Goal: Task Accomplishment & Management: Manage account settings

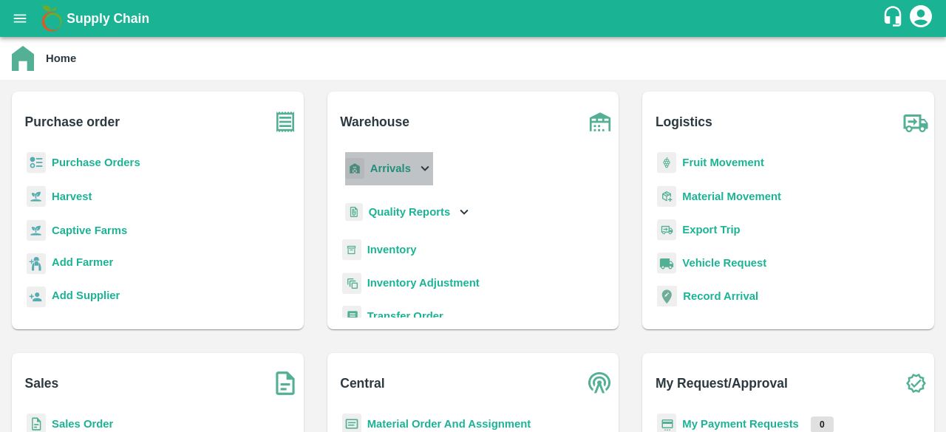
click at [420, 170] on icon at bounding box center [425, 168] width 16 height 16
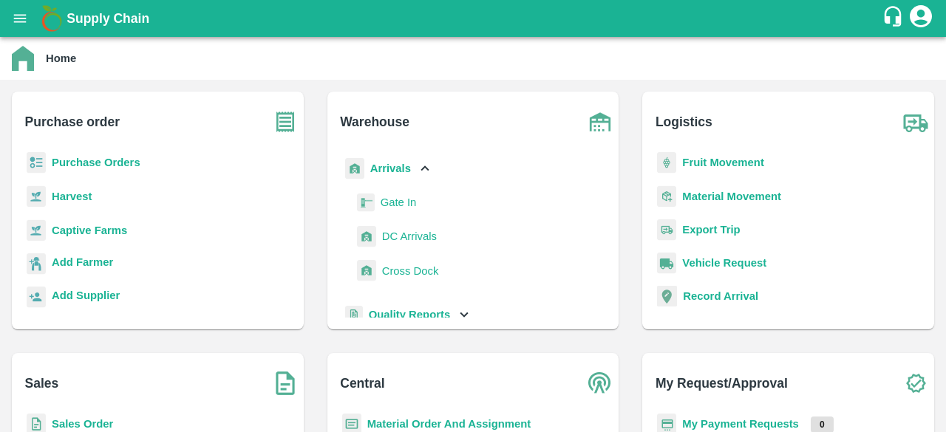
click at [418, 242] on span "DC Arrivals" at bounding box center [409, 236] width 55 height 16
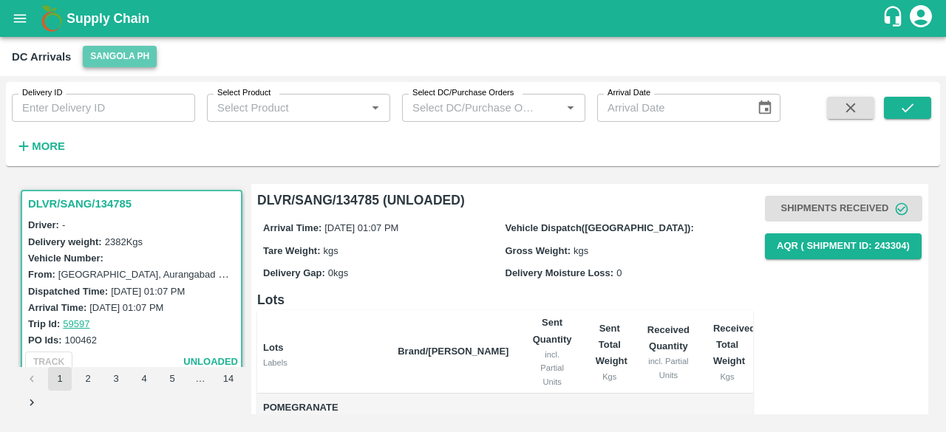
click at [118, 60] on button "Sangola PH" at bounding box center [120, 56] width 74 height 21
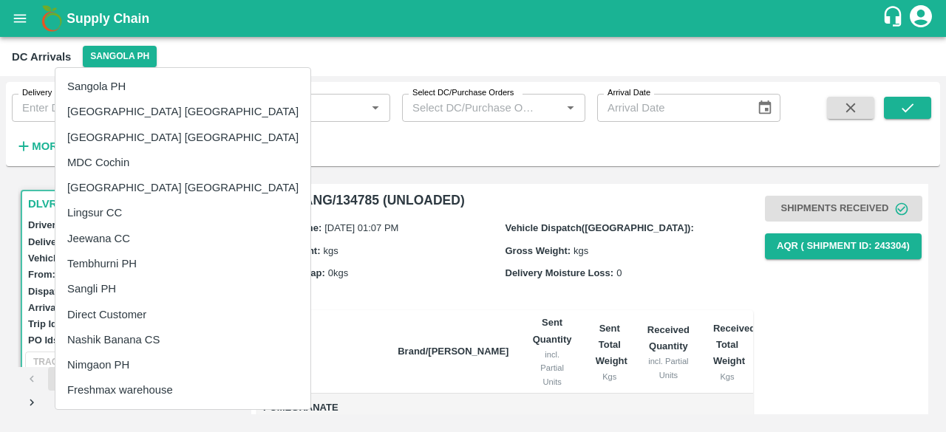
click at [122, 333] on li "Nashik Banana CS" at bounding box center [182, 339] width 255 height 25
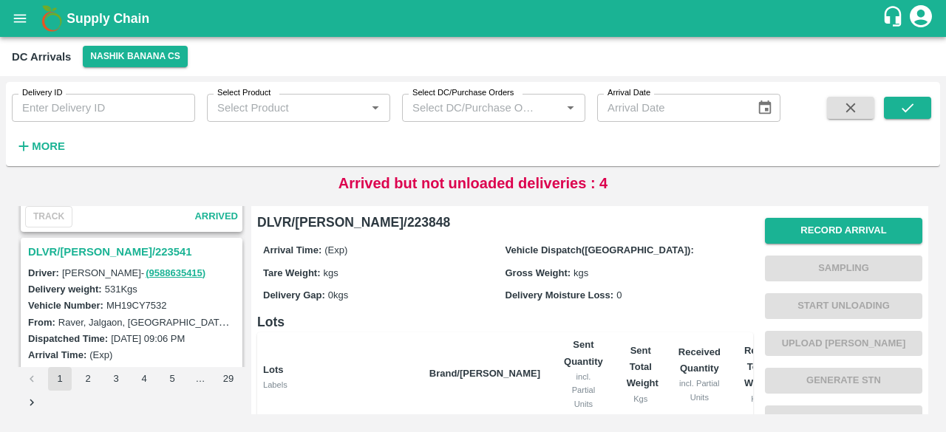
scroll to position [4661, 0]
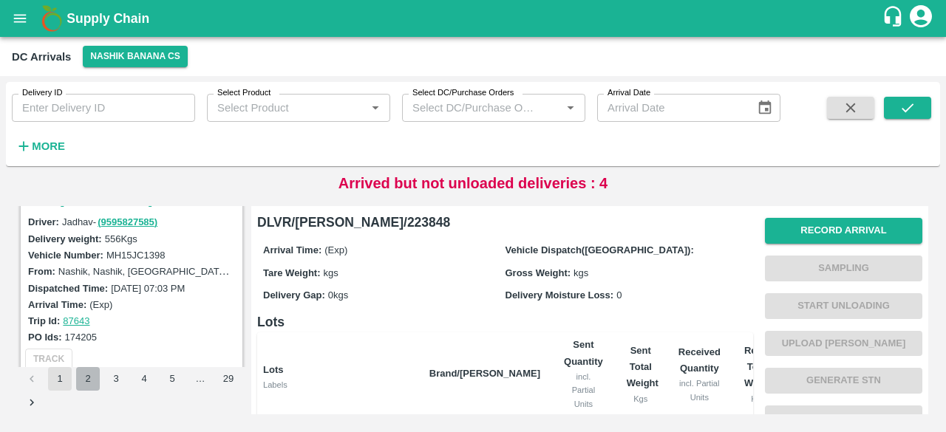
click at [84, 375] on button "2" at bounding box center [88, 379] width 24 height 24
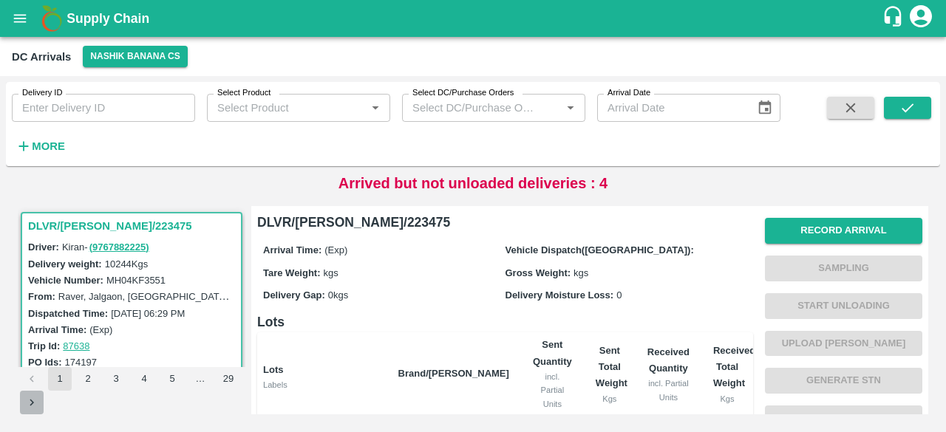
click at [35, 409] on icon "Go to next page" at bounding box center [32, 403] width 14 height 14
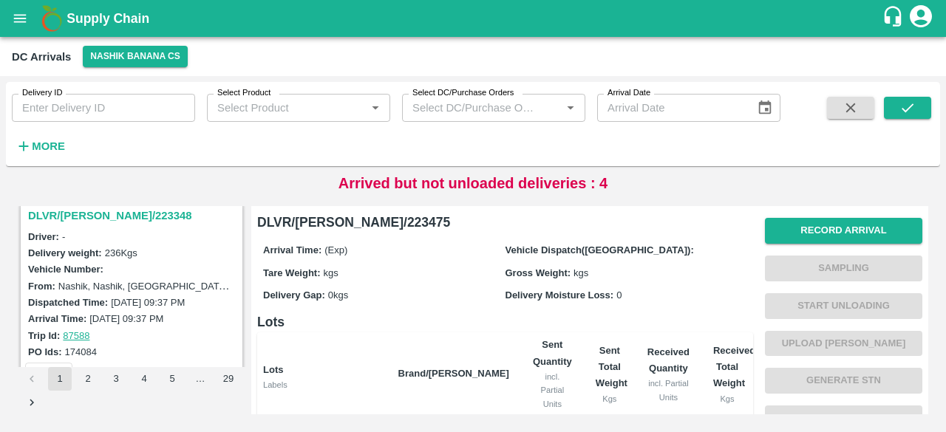
scroll to position [200, 0]
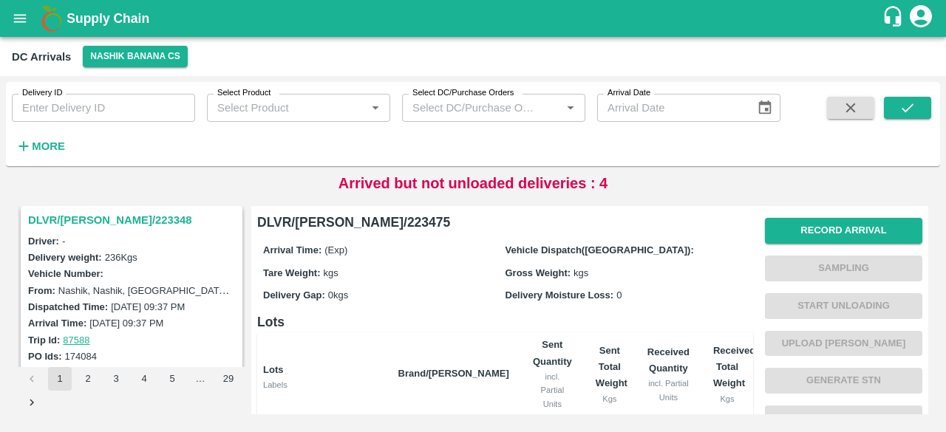
click at [115, 219] on h3 "DLVR/NASH/223348" at bounding box center [133, 220] width 211 height 19
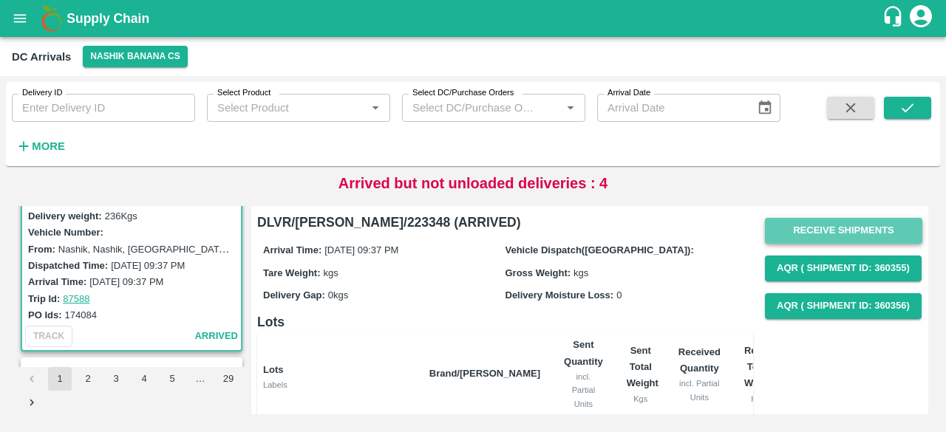
click at [844, 237] on button "Receive Shipments" at bounding box center [843, 231] width 157 height 26
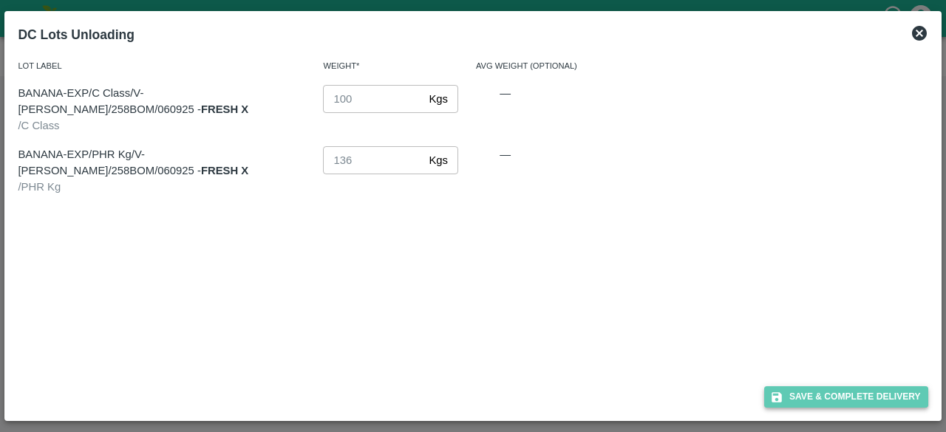
click at [838, 392] on button "Save & Complete Delivery" at bounding box center [846, 397] width 164 height 21
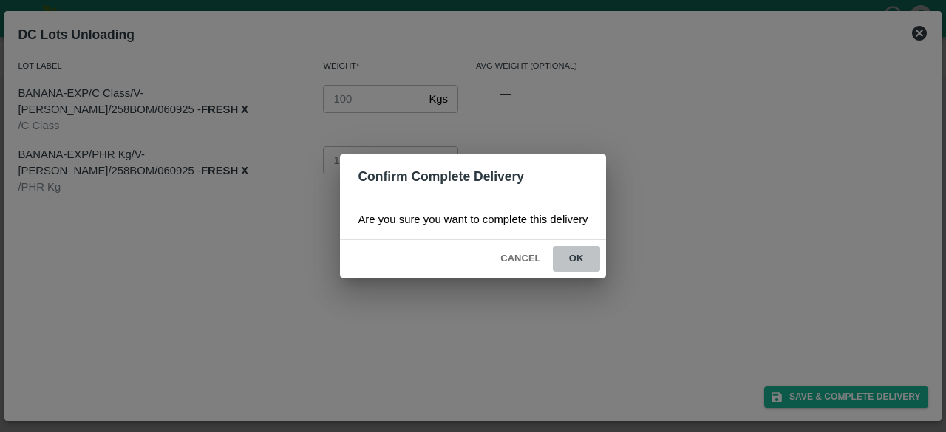
click at [575, 257] on button "ok" at bounding box center [576, 259] width 47 height 26
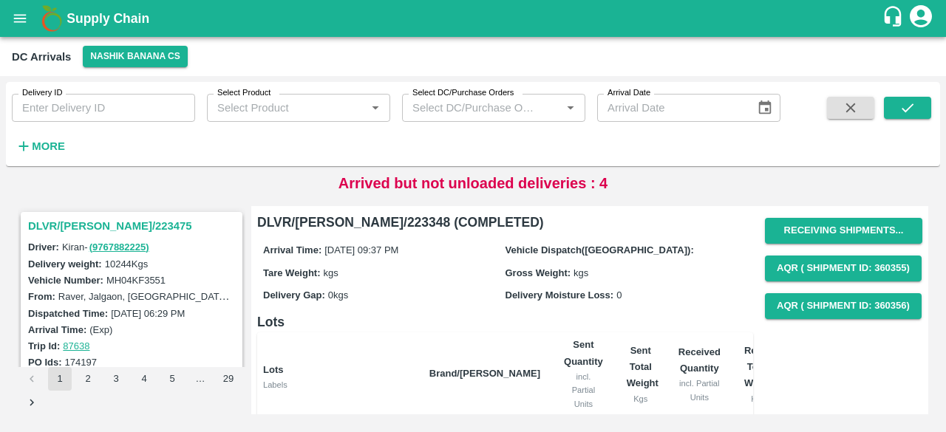
click at [103, 222] on h3 "DLVR/NASH/223475" at bounding box center [133, 226] width 211 height 19
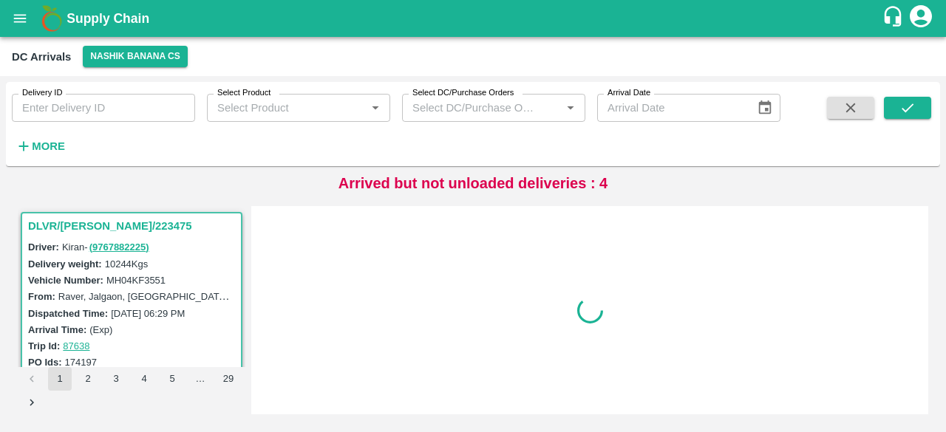
scroll to position [6, 0]
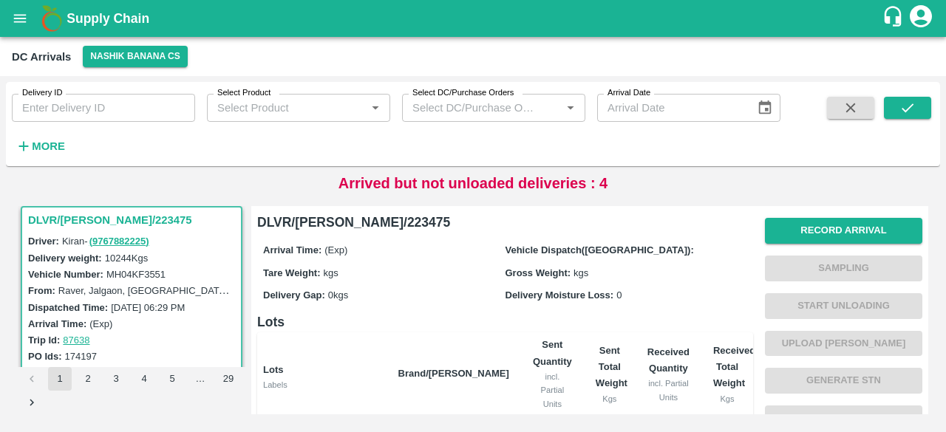
click at [154, 271] on label "MH04KF3551" at bounding box center [135, 274] width 59 height 11
copy label "MH04KF3551"
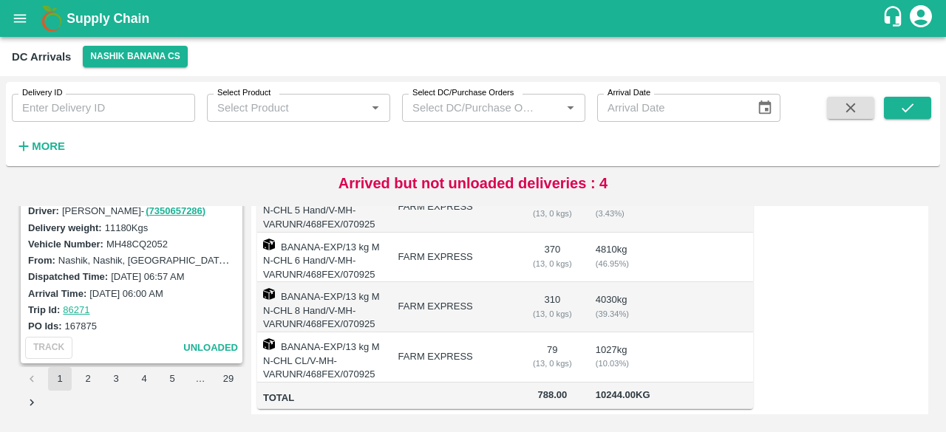
scroll to position [359, 0]
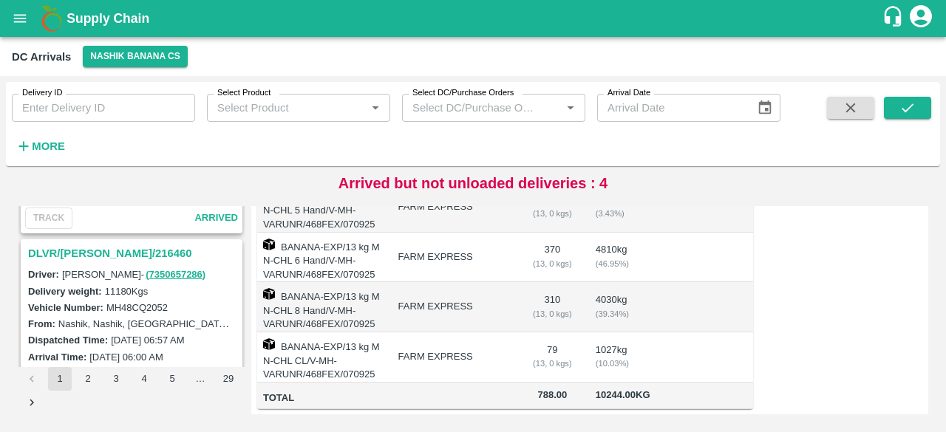
click at [90, 252] on h3 "DLVR/[PERSON_NAME]/216460" at bounding box center [133, 253] width 211 height 19
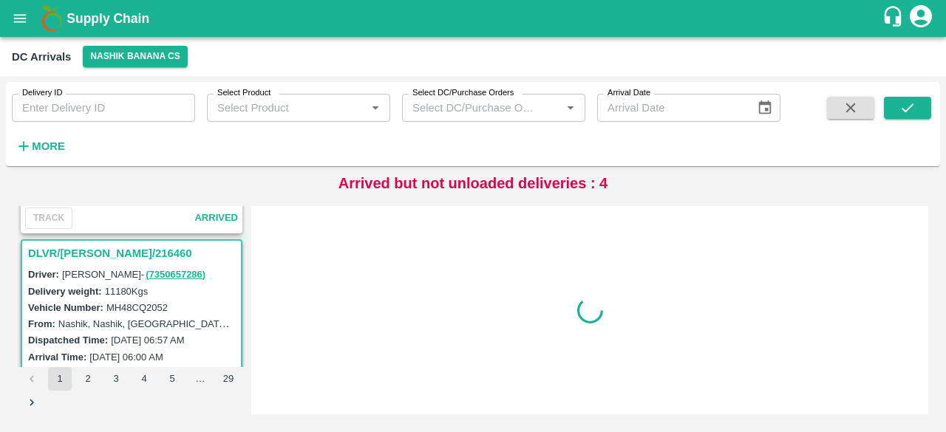
scroll to position [391, 0]
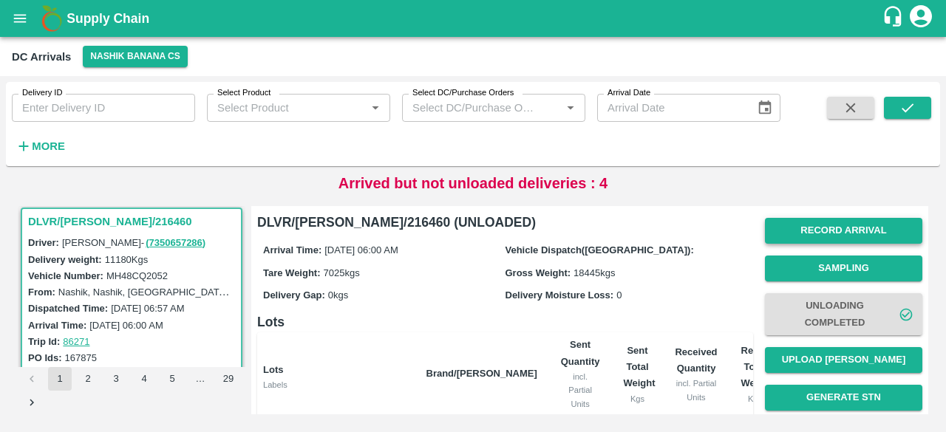
click at [837, 229] on button "Record Arrival" at bounding box center [843, 231] width 157 height 26
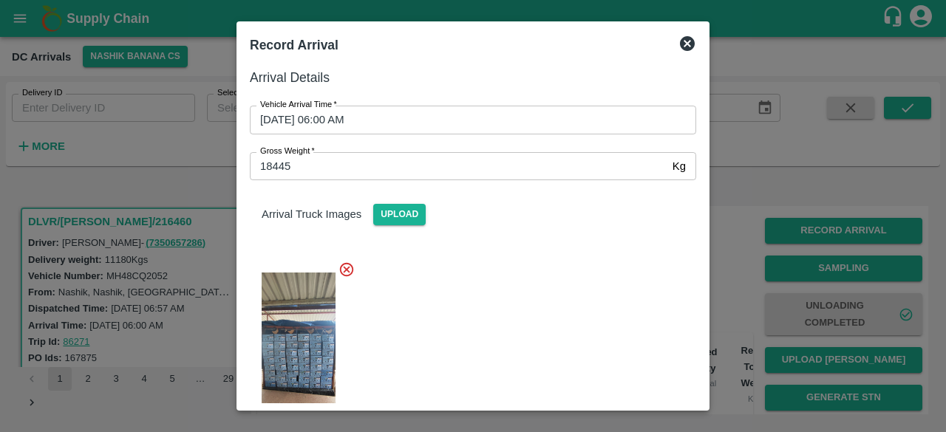
scroll to position [33, 0]
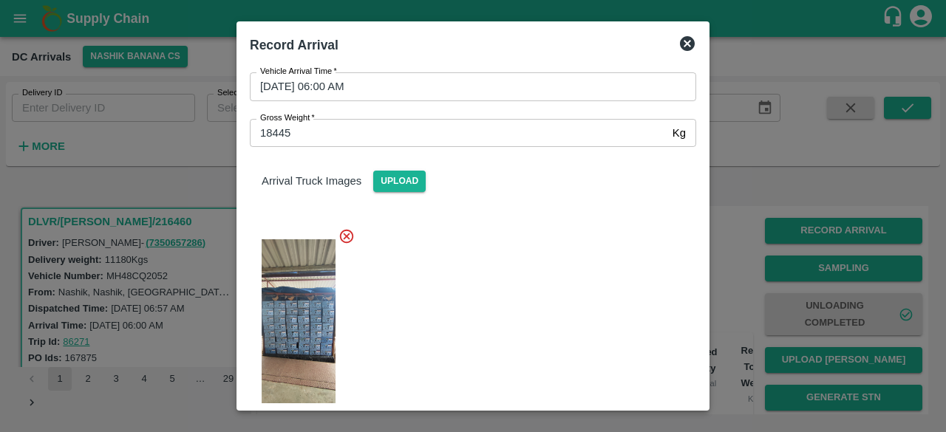
click at [297, 324] on img at bounding box center [299, 321] width 74 height 164
click at [690, 47] on icon at bounding box center [687, 43] width 15 height 15
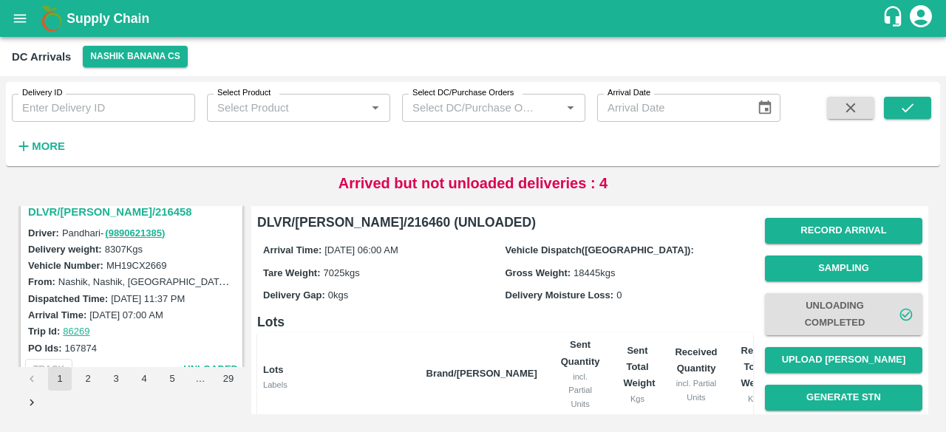
scroll to position [577, 0]
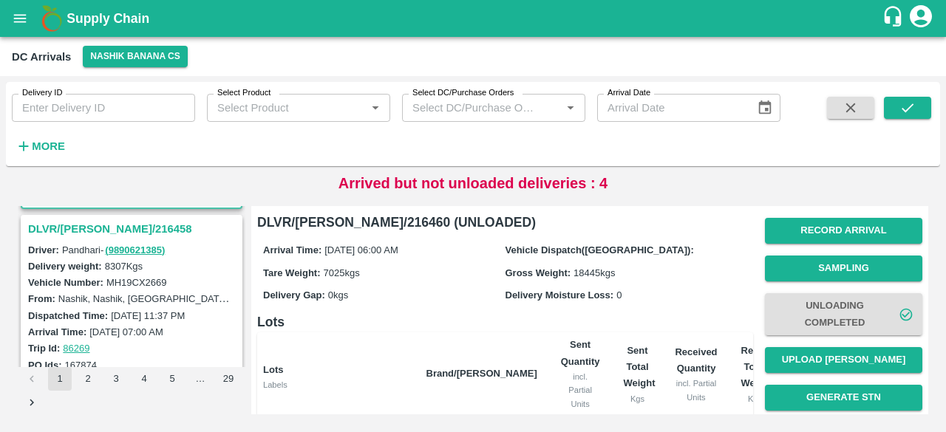
click at [83, 222] on h3 "DLVR/NASH/216458" at bounding box center [133, 228] width 211 height 19
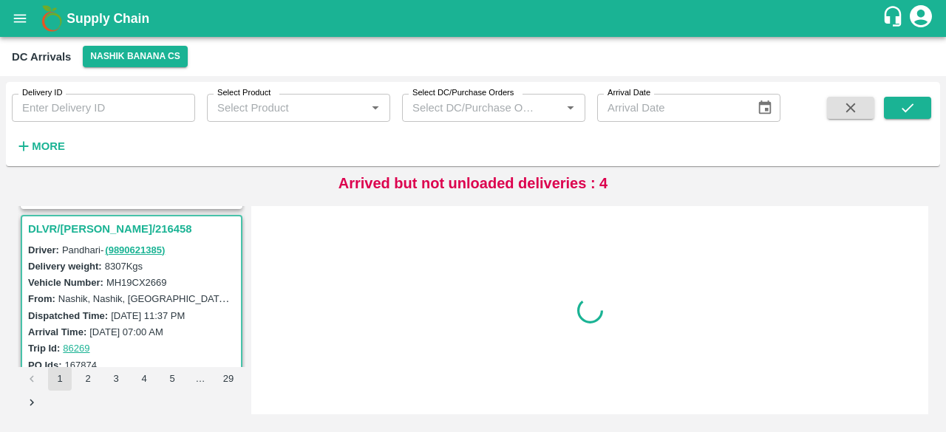
scroll to position [584, 0]
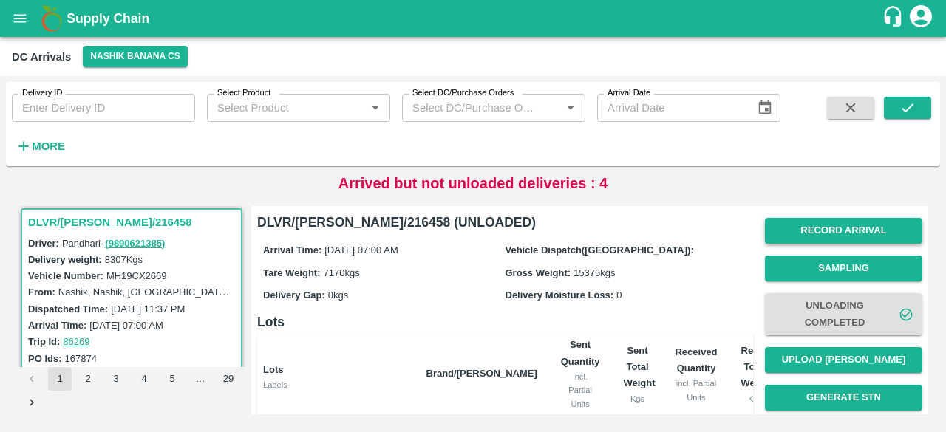
click at [819, 224] on button "Record Arrival" at bounding box center [843, 231] width 157 height 26
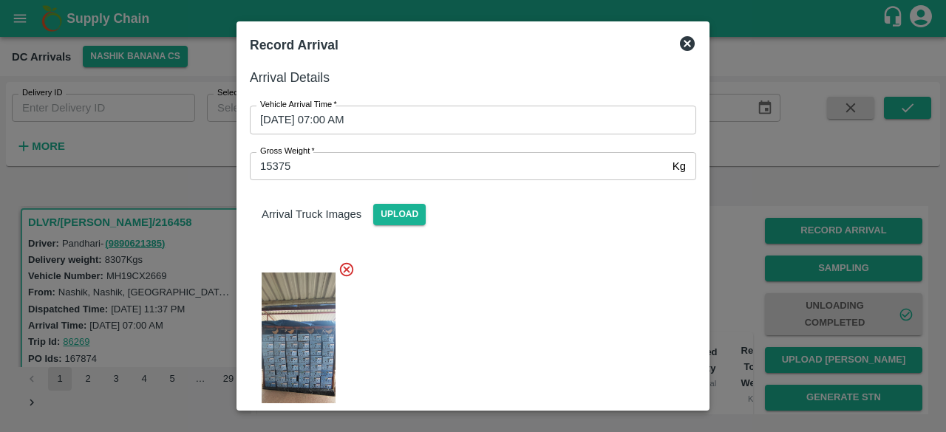
click at [685, 45] on icon at bounding box center [687, 44] width 18 height 18
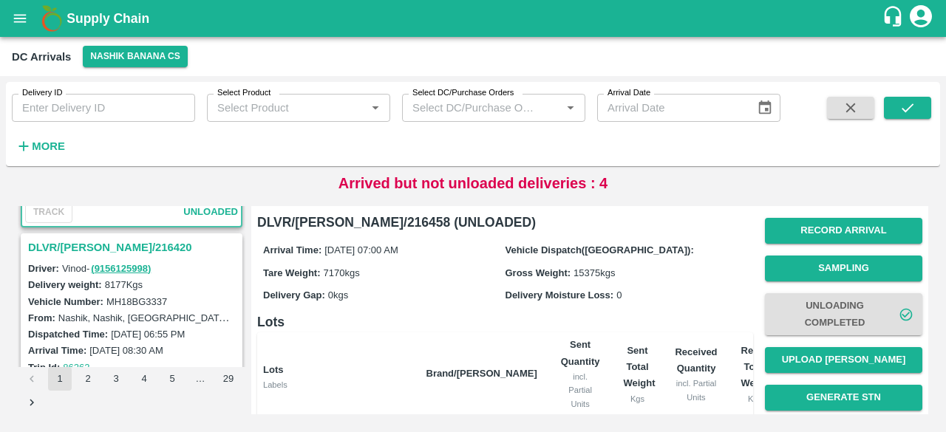
scroll to position [752, 0]
click at [99, 249] on h3 "DLVR/NASH/216420" at bounding box center [133, 246] width 211 height 19
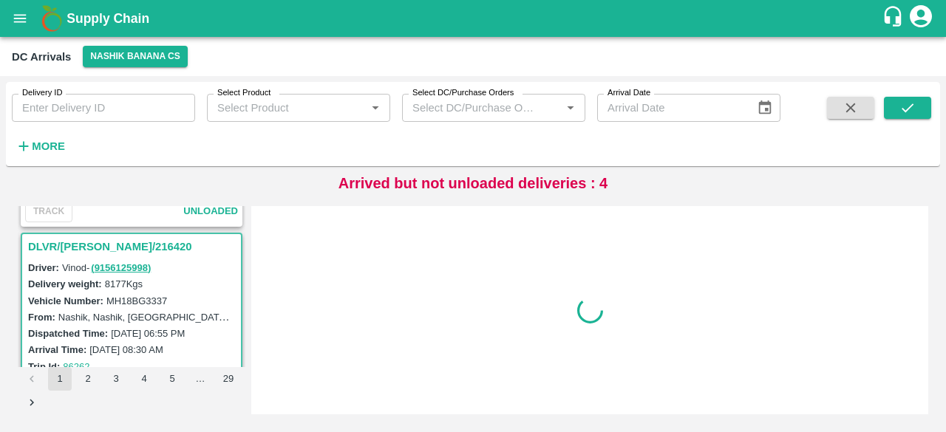
scroll to position [776, 0]
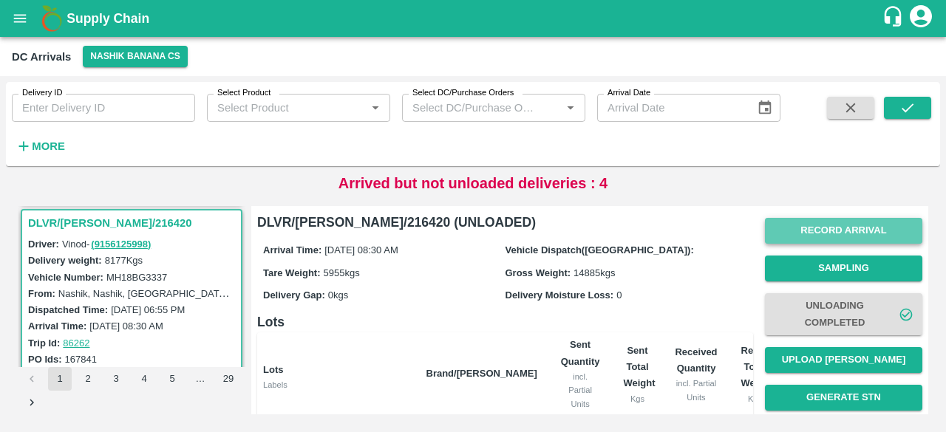
click at [817, 237] on button "Record Arrival" at bounding box center [843, 231] width 157 height 26
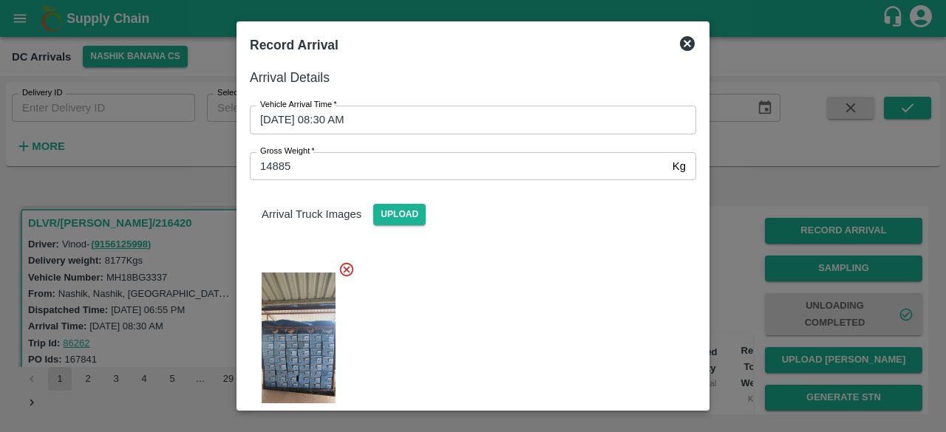
click at [682, 49] on icon at bounding box center [687, 43] width 15 height 15
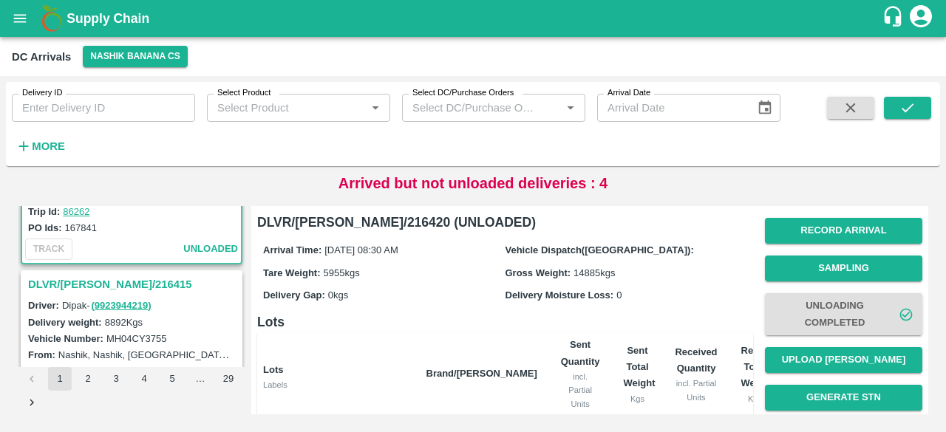
scroll to position [921, 0]
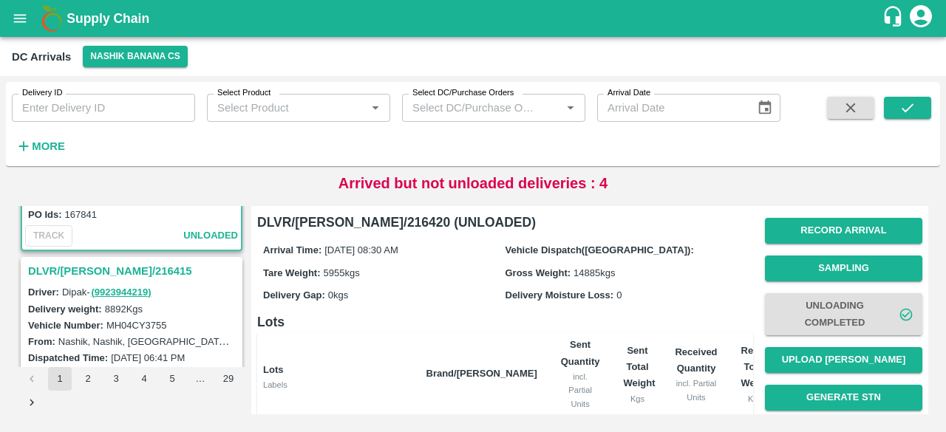
click at [112, 268] on h3 "DLVR/NASH/216415" at bounding box center [133, 271] width 211 height 19
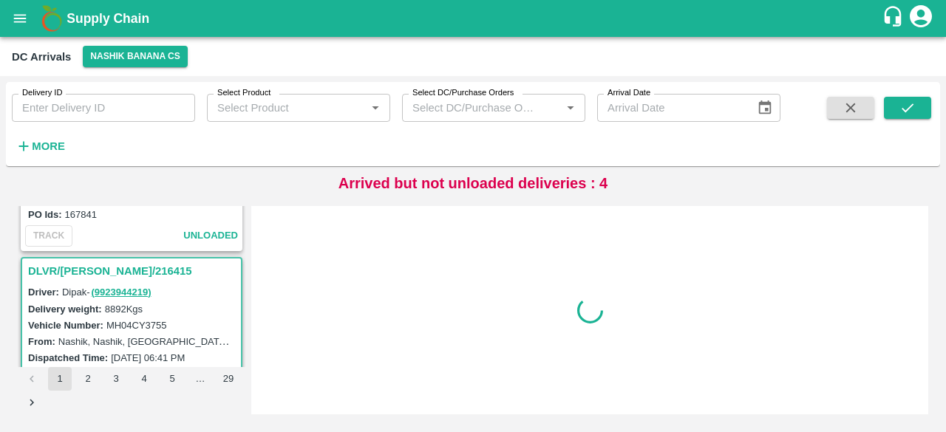
scroll to position [969, 0]
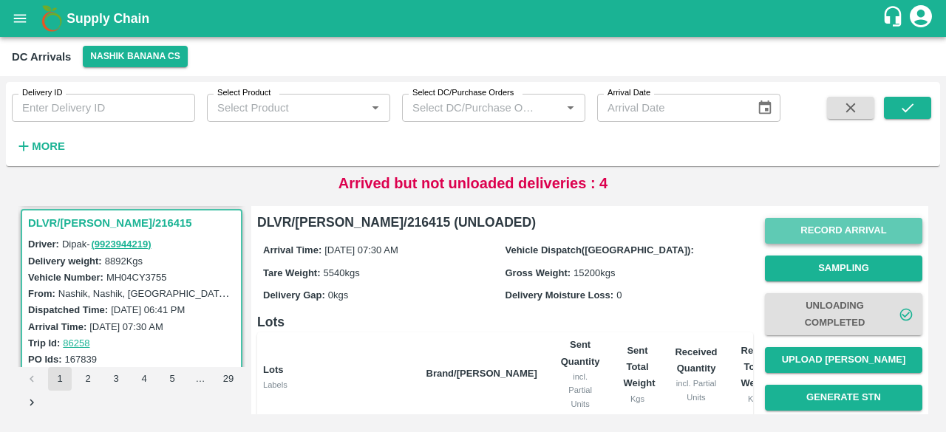
click at [820, 236] on button "Record Arrival" at bounding box center [843, 231] width 157 height 26
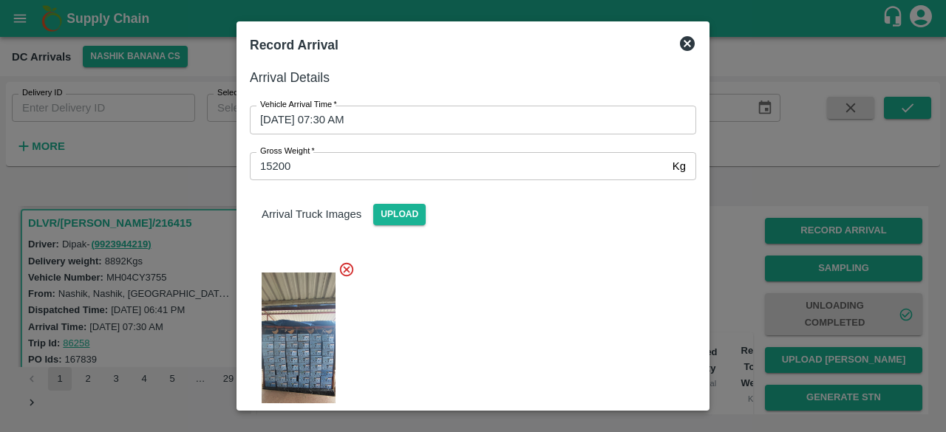
click at [689, 42] on icon at bounding box center [687, 44] width 18 height 18
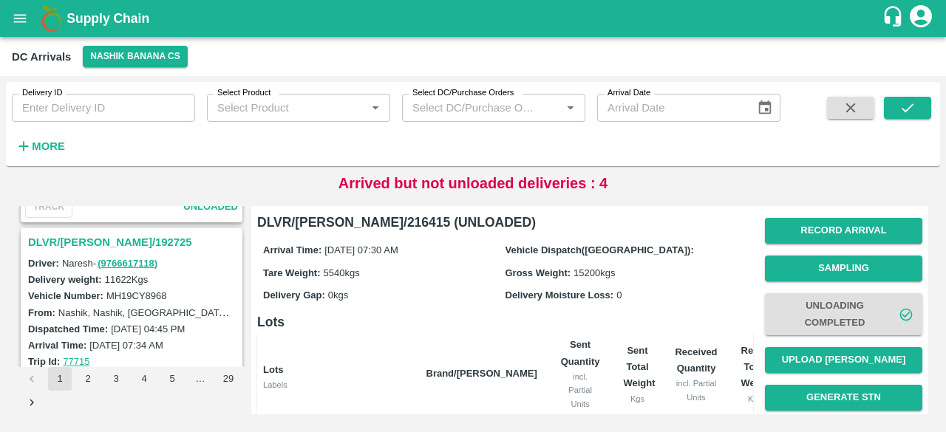
scroll to position [2692, 0]
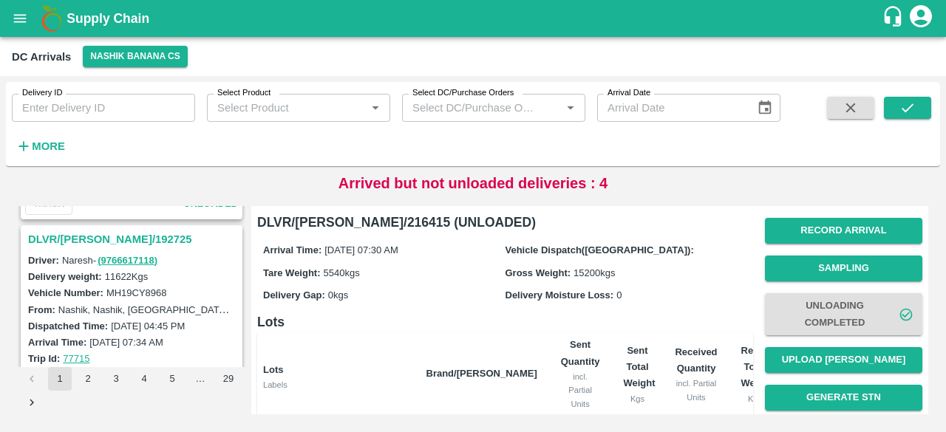
click at [90, 230] on h3 "DLVR/NASH/192725" at bounding box center [133, 239] width 211 height 19
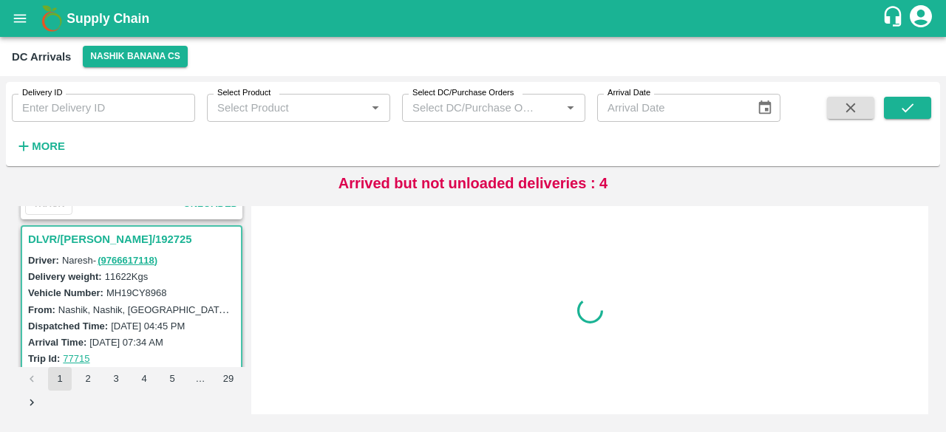
scroll to position [2703, 0]
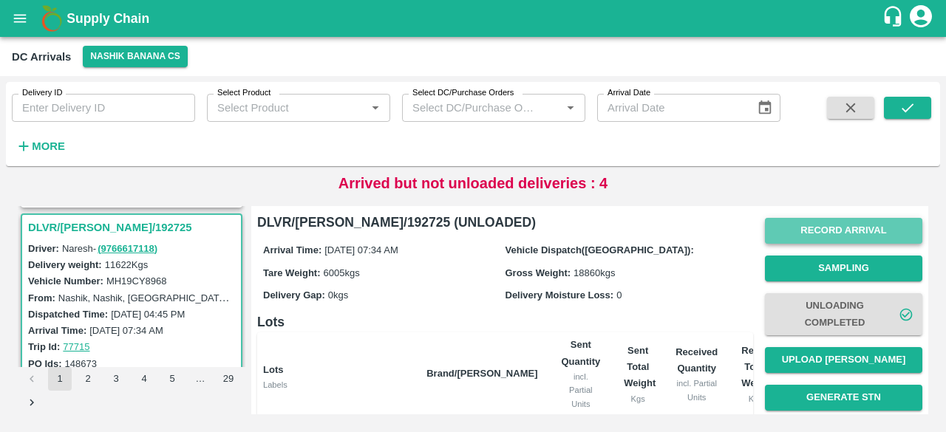
click at [819, 222] on button "Record Arrival" at bounding box center [843, 231] width 157 height 26
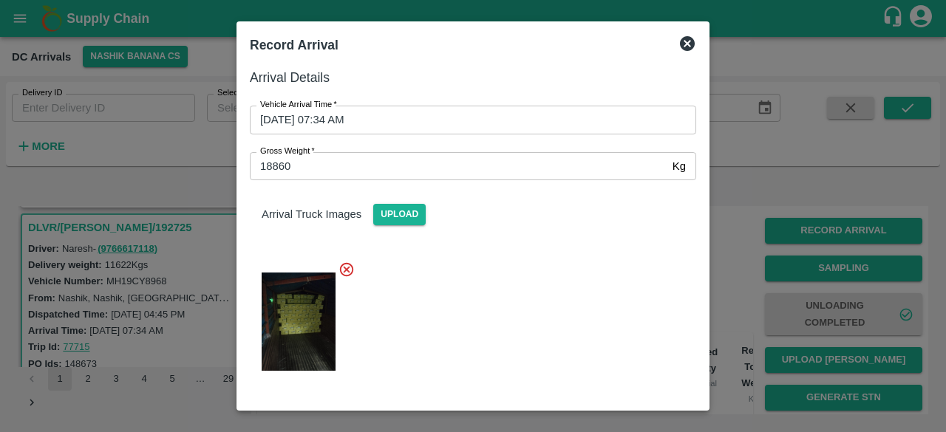
click at [290, 301] on img at bounding box center [299, 322] width 74 height 98
click at [682, 41] on icon at bounding box center [687, 43] width 15 height 15
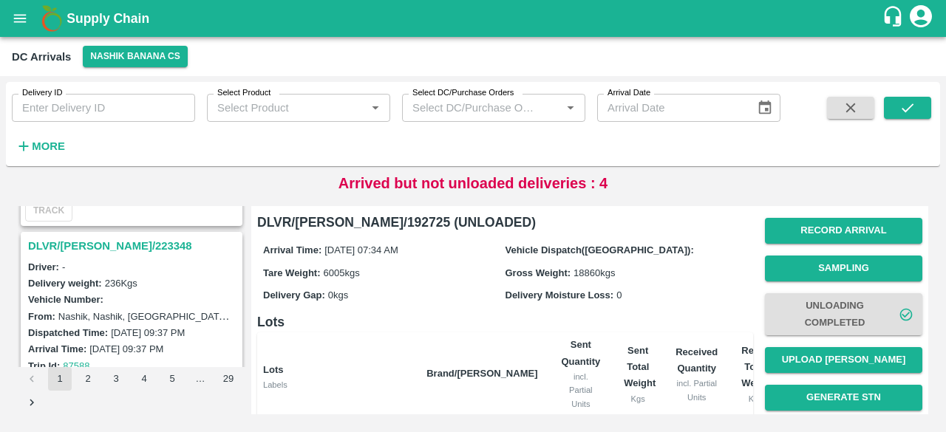
scroll to position [0, 0]
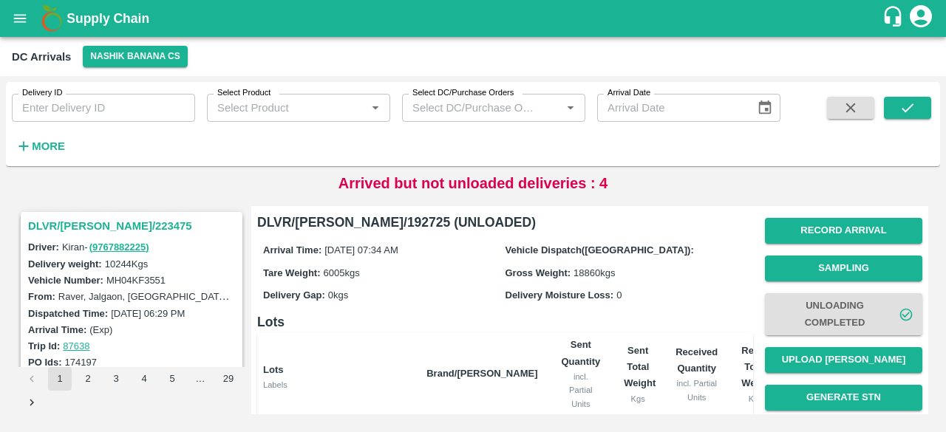
click at [102, 221] on h3 "DLVR/NASH/223475" at bounding box center [133, 226] width 211 height 19
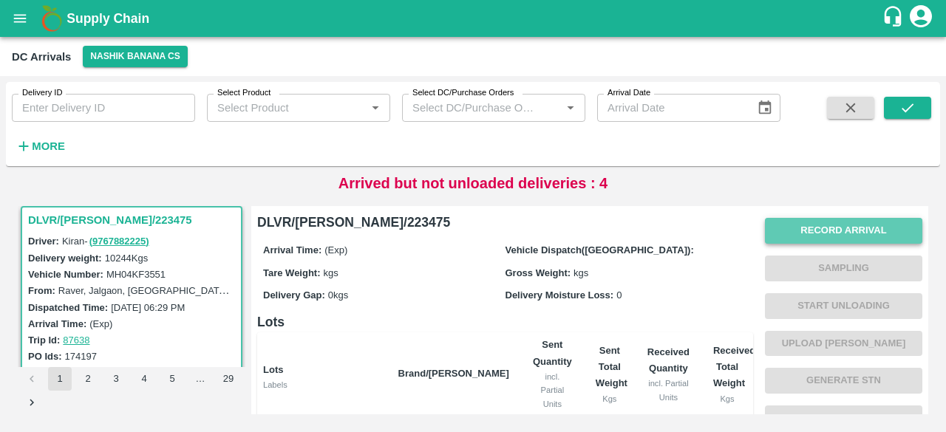
click at [831, 231] on button "Record Arrival" at bounding box center [843, 231] width 157 height 26
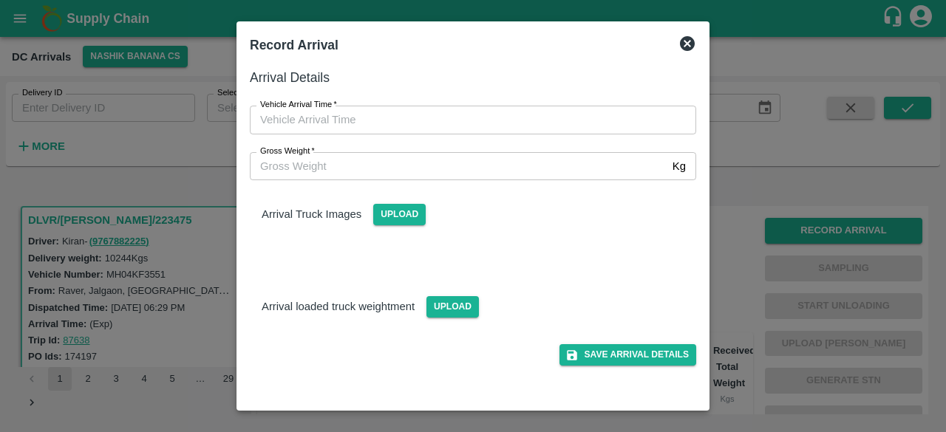
type input "DD/MM/YYYY hh:mm aa"
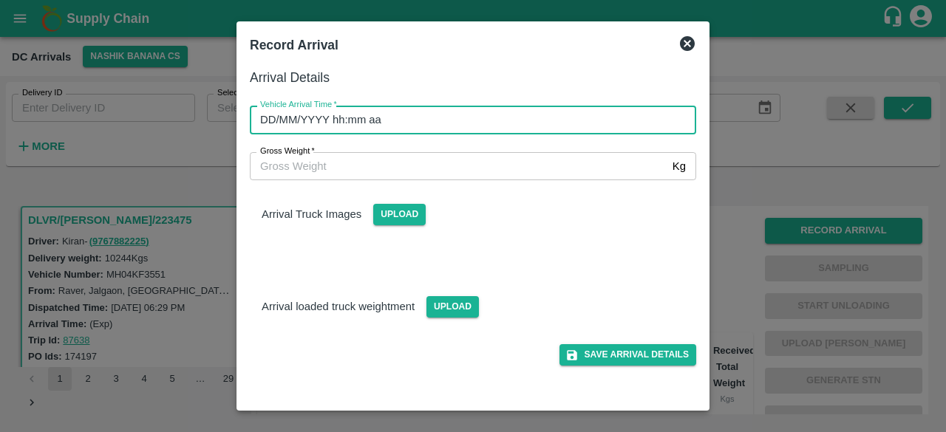
click at [513, 116] on input "DD/MM/YYYY hh:mm aa" at bounding box center [468, 120] width 436 height 28
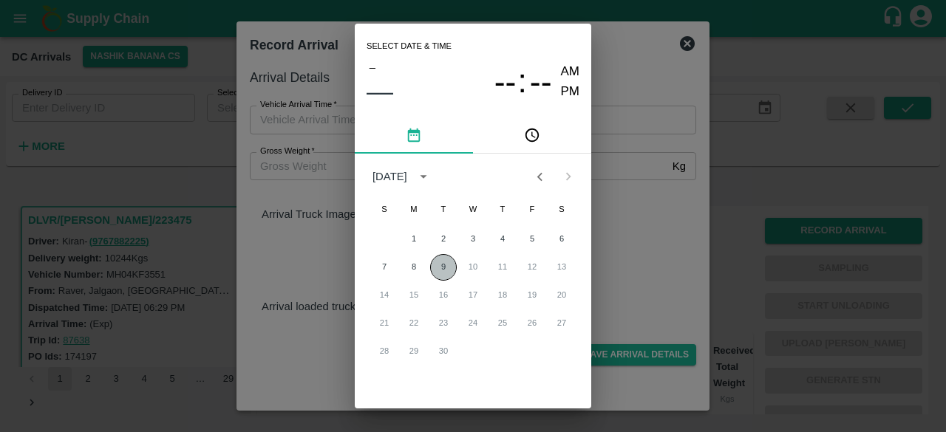
click at [443, 268] on button "9" at bounding box center [443, 267] width 27 height 27
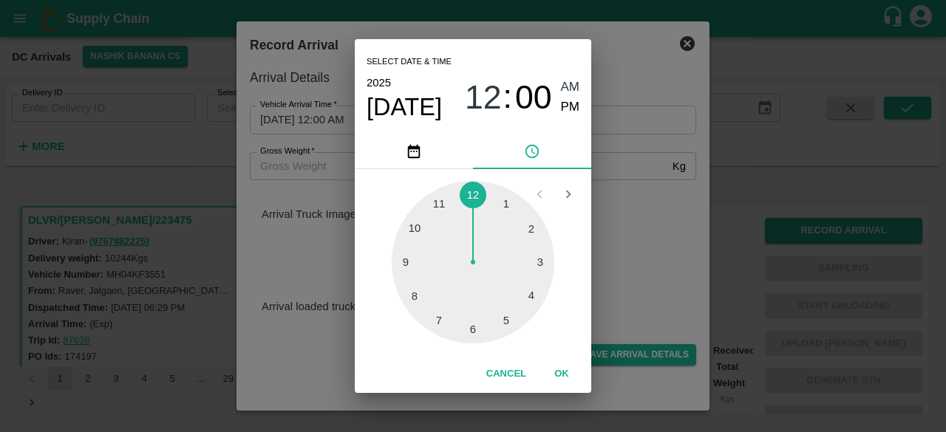
click at [535, 262] on div at bounding box center [473, 262] width 163 height 163
type input "09/09/2025 03:15 AM"
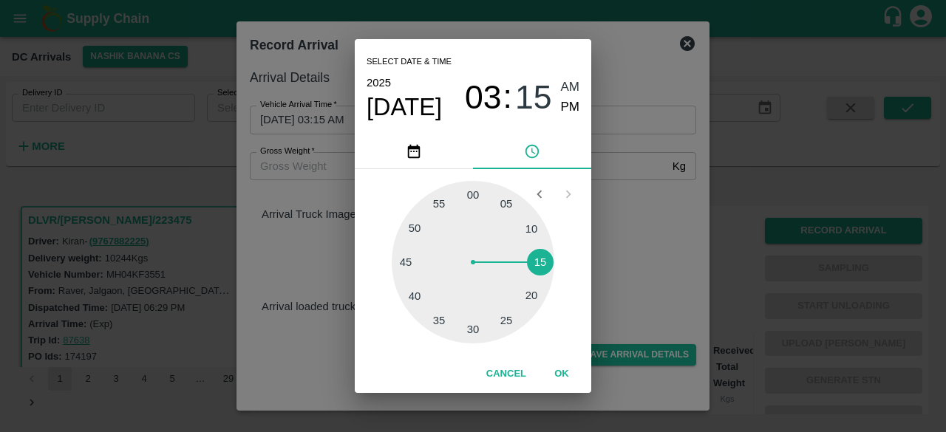
click at [641, 222] on div "Select date & time 2025 Sep 9 03 : 15 AM PM 05 10 15 20 25 30 35 40 45 50 55 00…" at bounding box center [473, 216] width 946 height 432
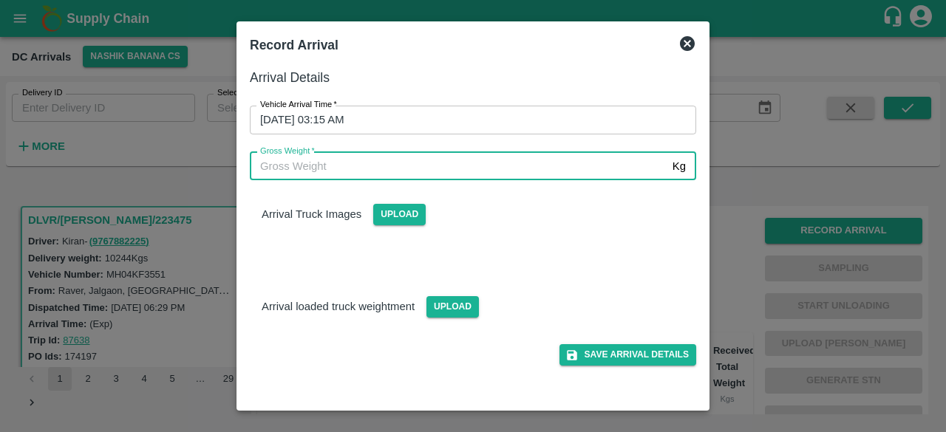
click at [327, 168] on input "Gross Weight   *" at bounding box center [458, 166] width 417 height 28
type input "17385"
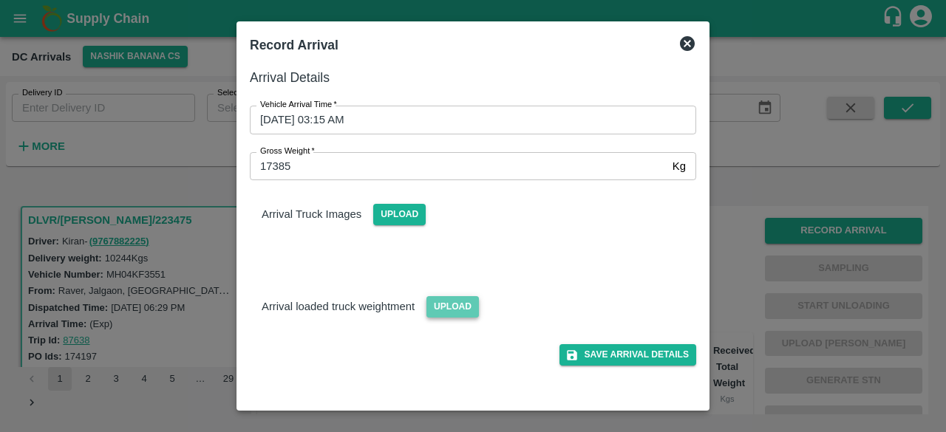
click at [436, 317] on span "Upload" at bounding box center [452, 306] width 52 height 21
click at [0, 0] on input "Upload" at bounding box center [0, 0] width 0 height 0
click at [445, 315] on span "Upload" at bounding box center [452, 306] width 52 height 21
click at [0, 0] on input "Upload" at bounding box center [0, 0] width 0 height 0
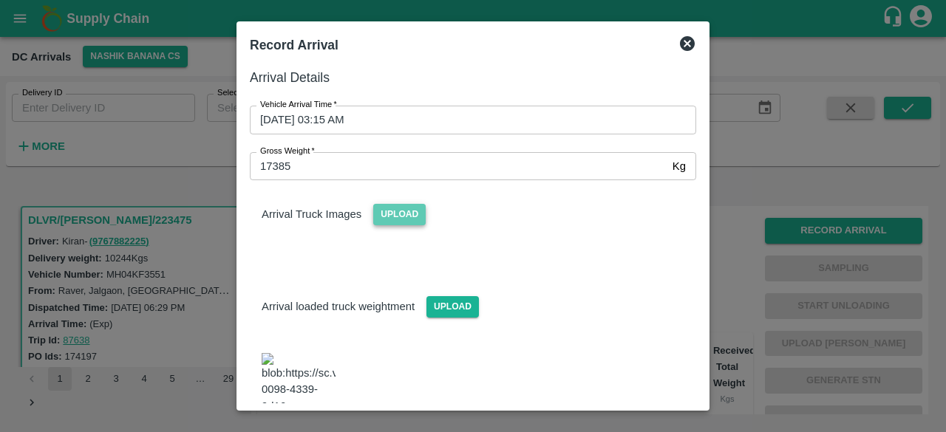
click at [390, 212] on span "Upload" at bounding box center [399, 214] width 52 height 21
click at [0, 0] on input "Upload" at bounding box center [0, 0] width 0 height 0
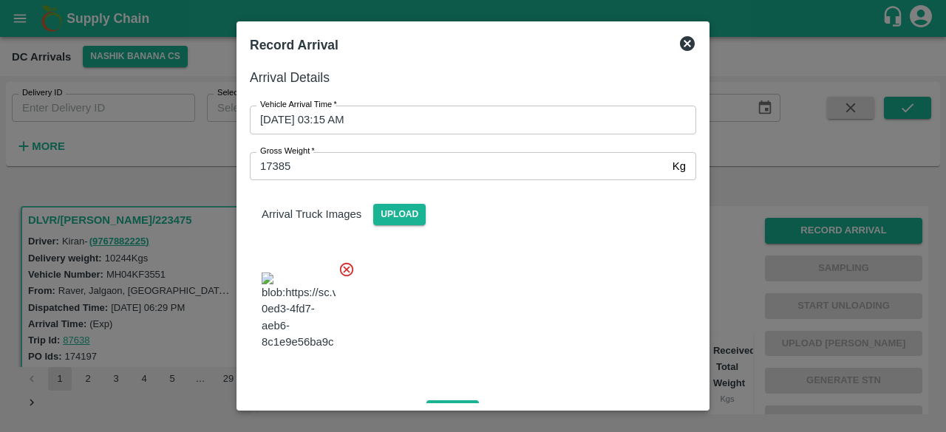
scroll to position [228, 0]
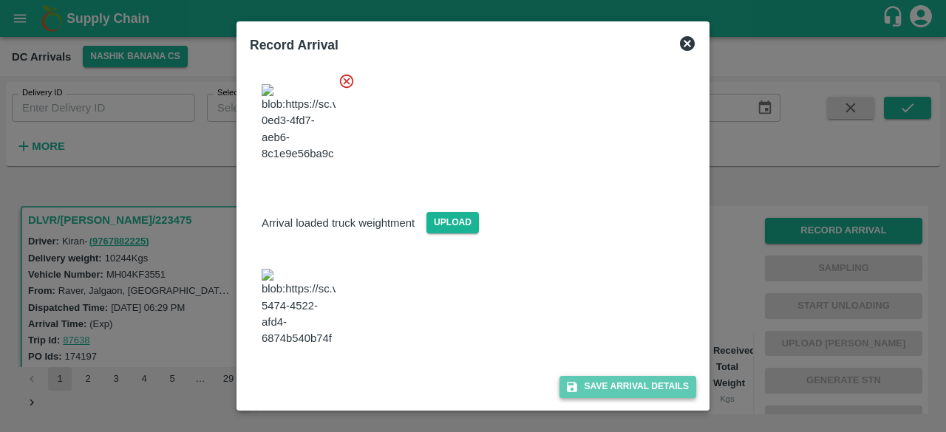
click at [612, 387] on button "Save Arrival Details" at bounding box center [627, 386] width 137 height 21
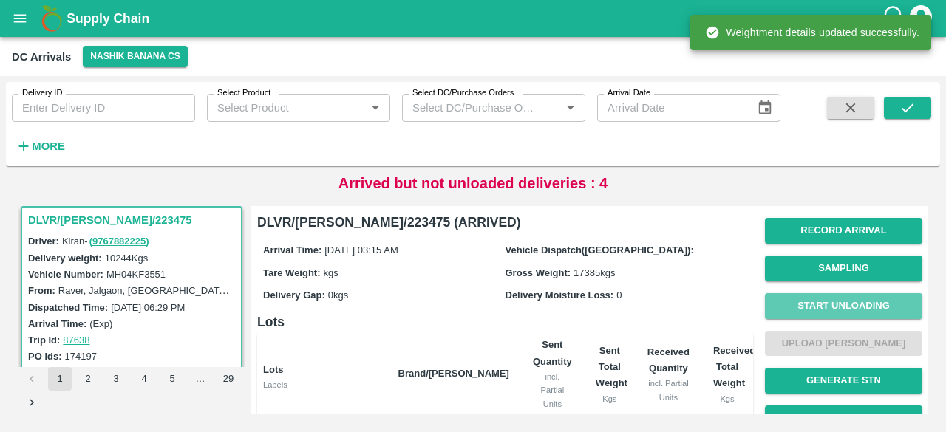
click at [829, 302] on button "Start Unloading" at bounding box center [843, 306] width 157 height 26
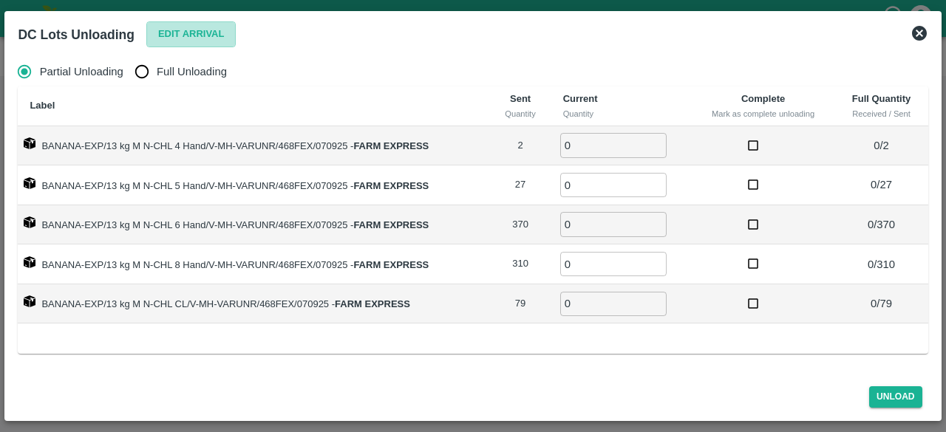
click at [188, 30] on button "Edit Arrival" at bounding box center [191, 34] width 90 height 26
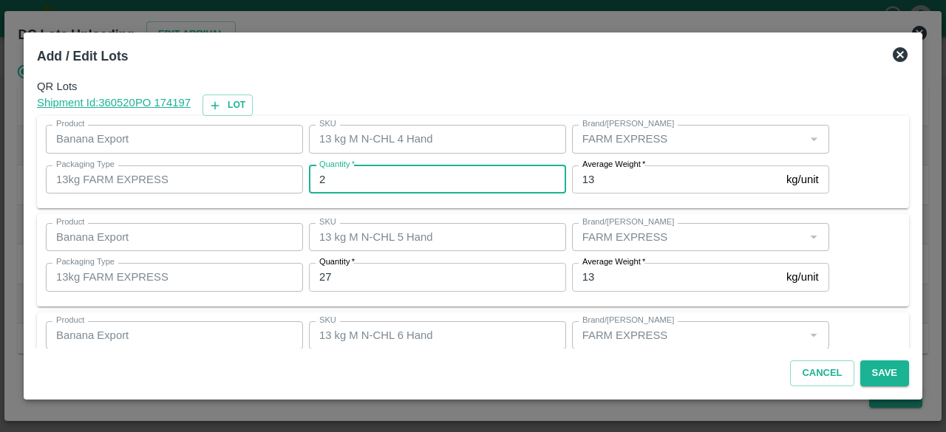
click at [361, 180] on input "2" at bounding box center [437, 180] width 257 height 28
type input "1"
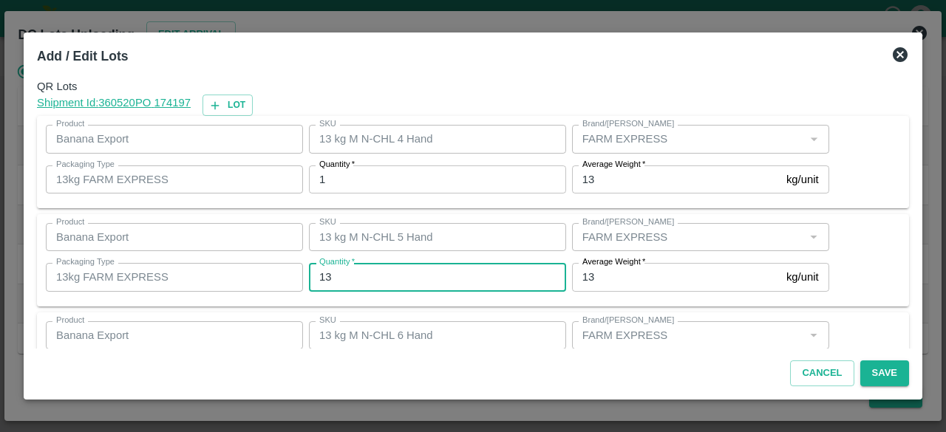
type input "13"
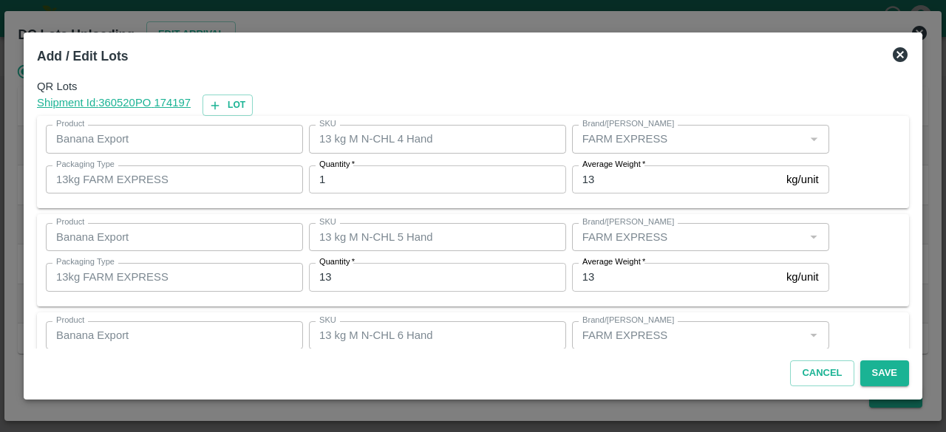
scroll to position [164, 0]
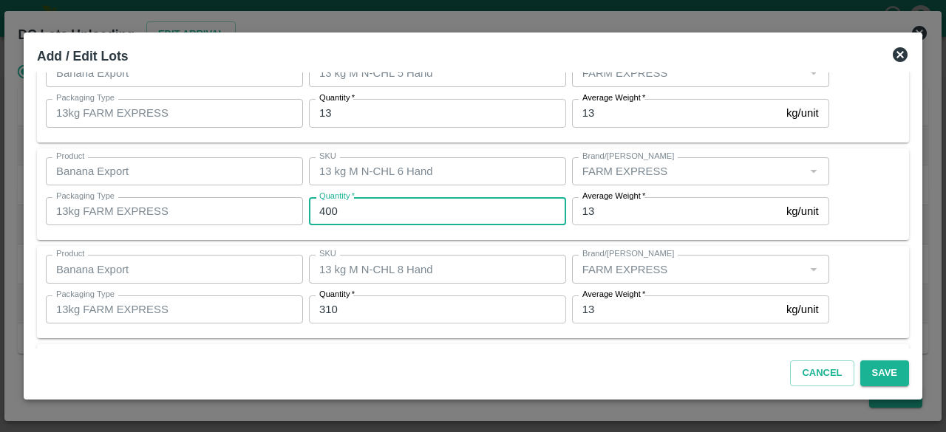
type input "400"
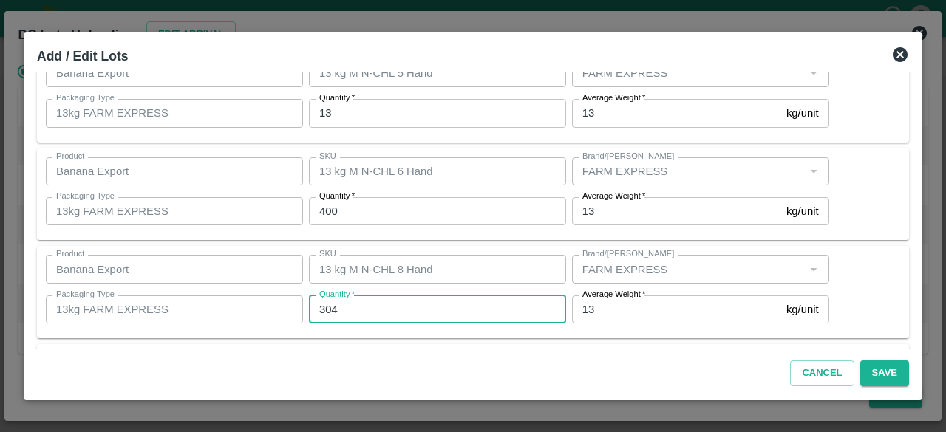
type input "304"
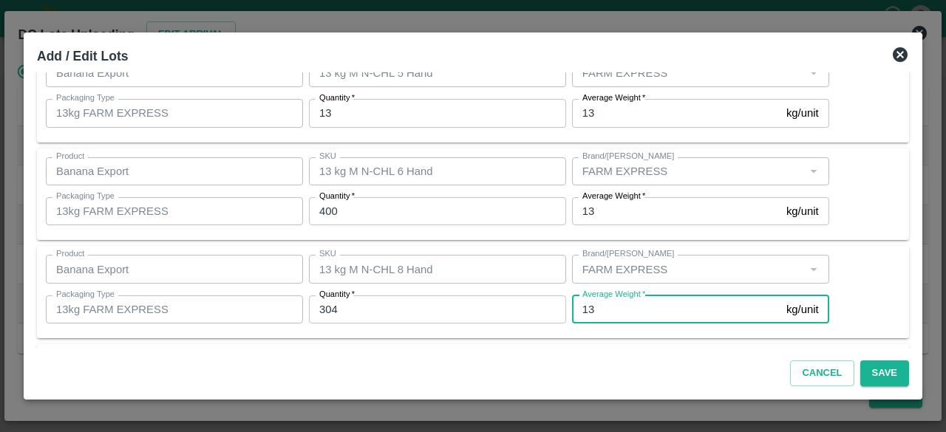
scroll to position [262, 0]
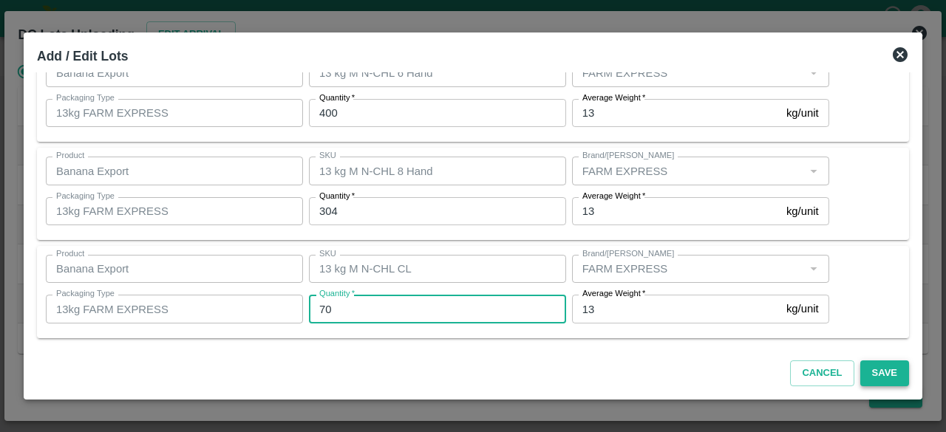
type input "70"
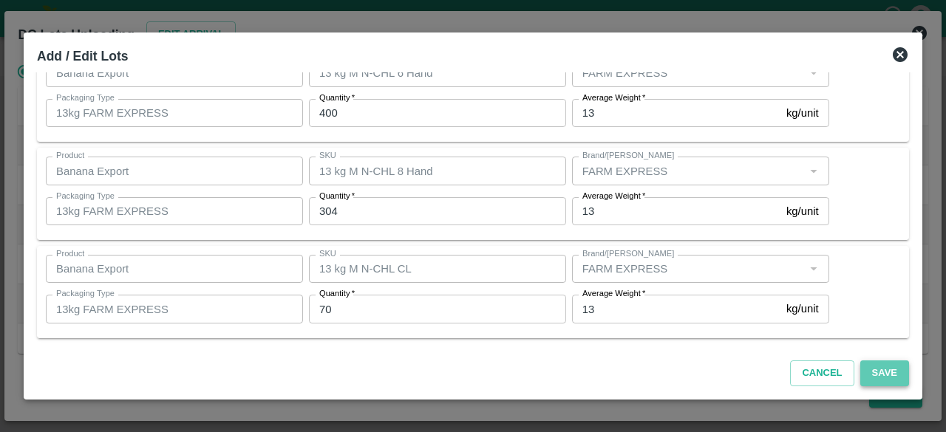
click at [885, 368] on button "Save" at bounding box center [884, 374] width 49 height 26
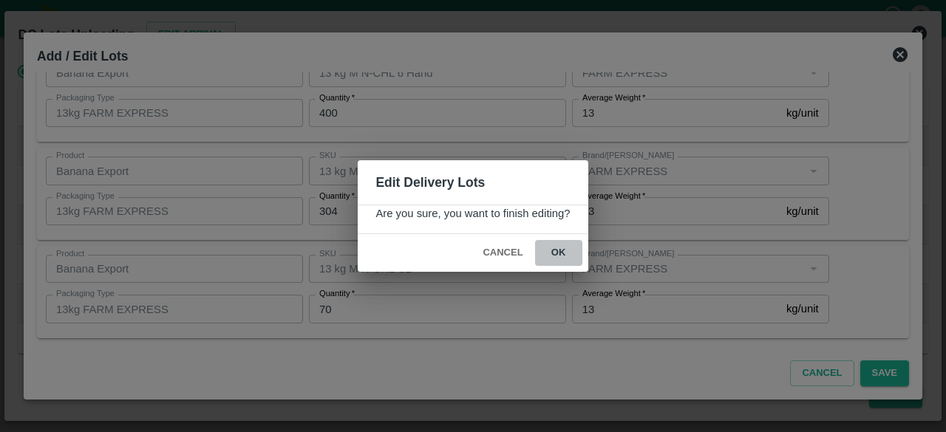
click at [559, 253] on button "ok" at bounding box center [558, 253] width 47 height 26
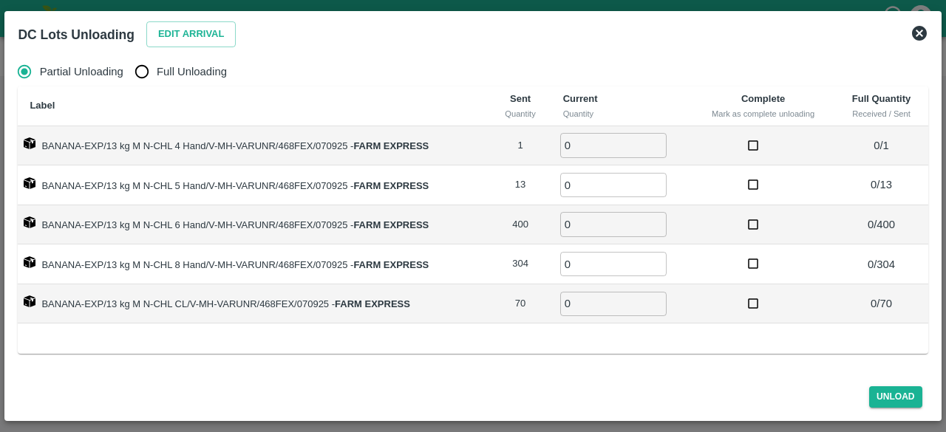
click at [918, 33] on icon at bounding box center [919, 33] width 18 height 18
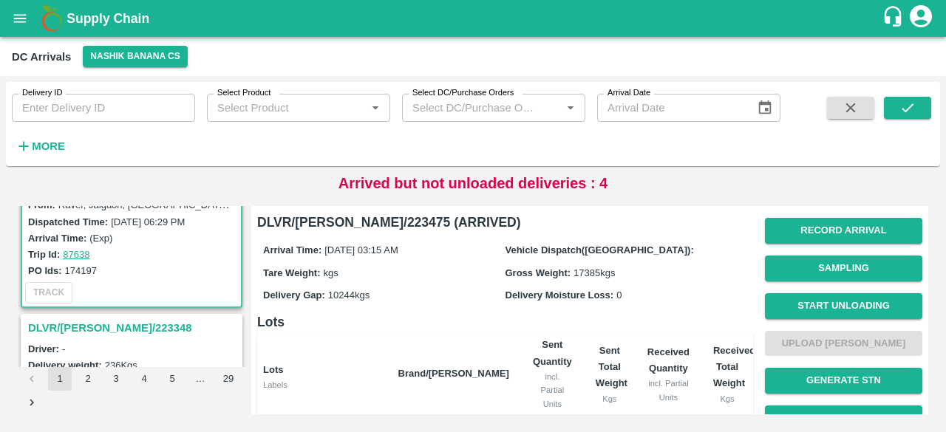
scroll to position [0, 0]
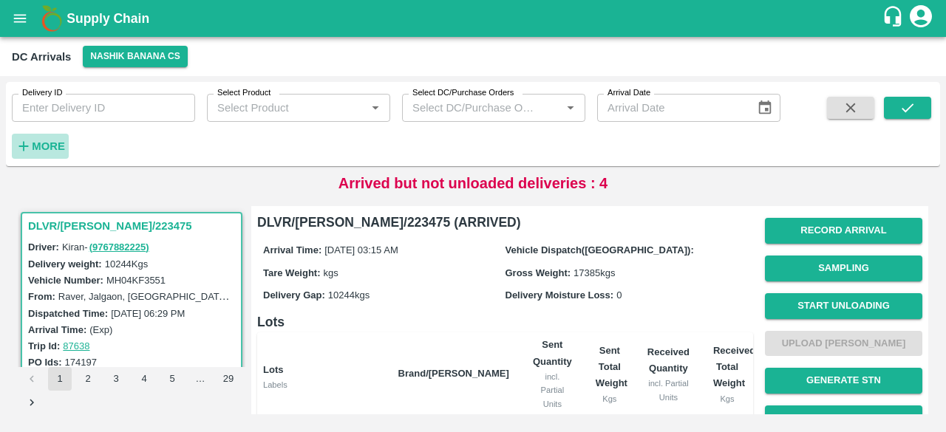
click at [52, 148] on strong "More" at bounding box center [48, 146] width 33 height 12
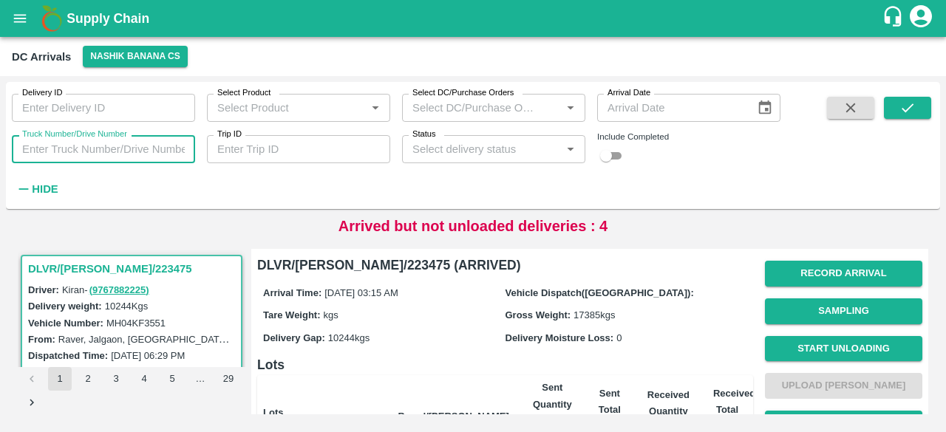
click at [123, 154] on input "Truck Number/Drive Number" at bounding box center [103, 149] width 183 height 28
type input "3551"
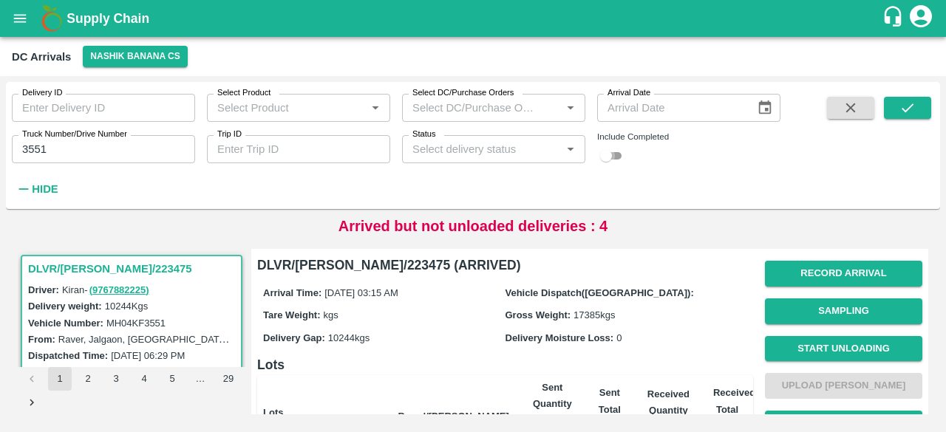
click at [609, 158] on input "checkbox" at bounding box center [605, 156] width 53 height 18
checkbox input "true"
click at [902, 111] on icon "submit" at bounding box center [907, 108] width 16 height 16
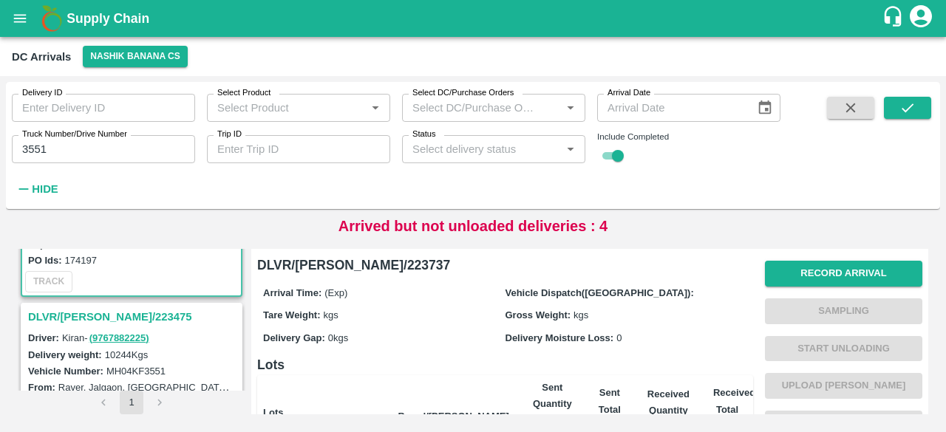
scroll to position [157, 0]
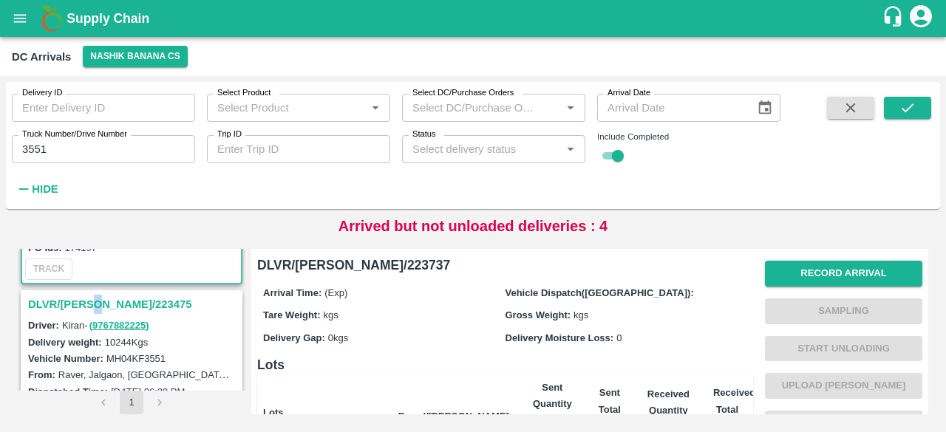
drag, startPoint x: 99, startPoint y: 289, endPoint x: 97, endPoint y: 299, distance: 10.6
click at [97, 299] on div "DLVR/NASH/223737 Driver: Kiran - ( 9767882225 ) Delivery weight: 603 Kgs Vehicl…" at bounding box center [132, 320] width 228 height 142
click at [97, 299] on h3 "DLVR/NASH/223475" at bounding box center [133, 304] width 211 height 19
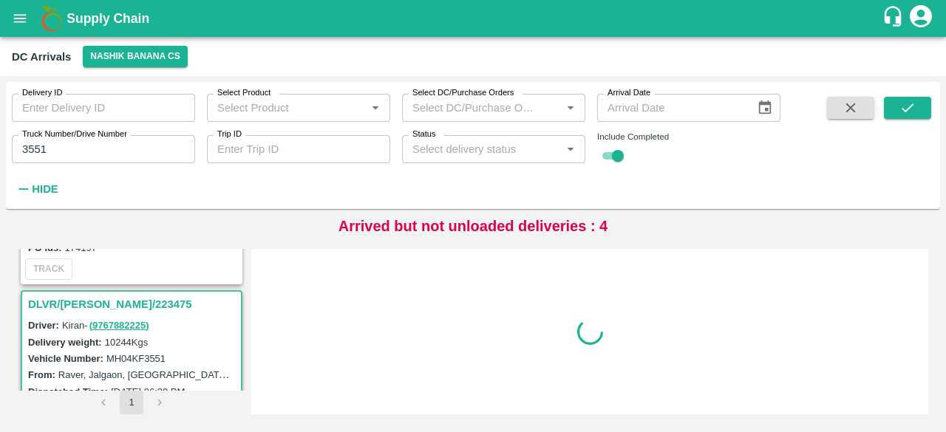
scroll to position [198, 0]
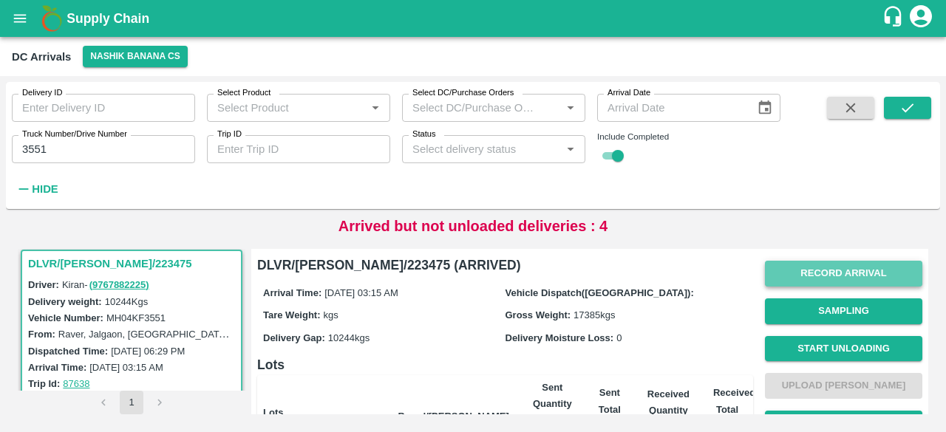
click at [834, 273] on button "Record Arrival" at bounding box center [843, 274] width 157 height 26
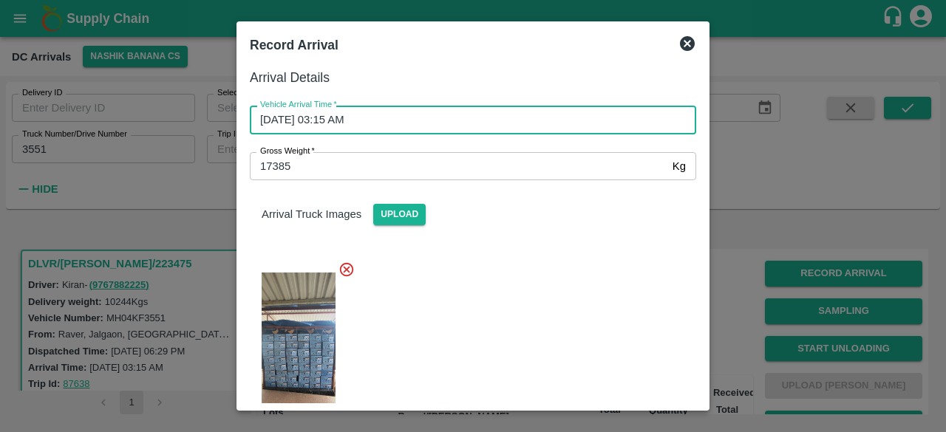
click at [313, 112] on input "09/09/2025 03:15 AM" at bounding box center [468, 120] width 436 height 28
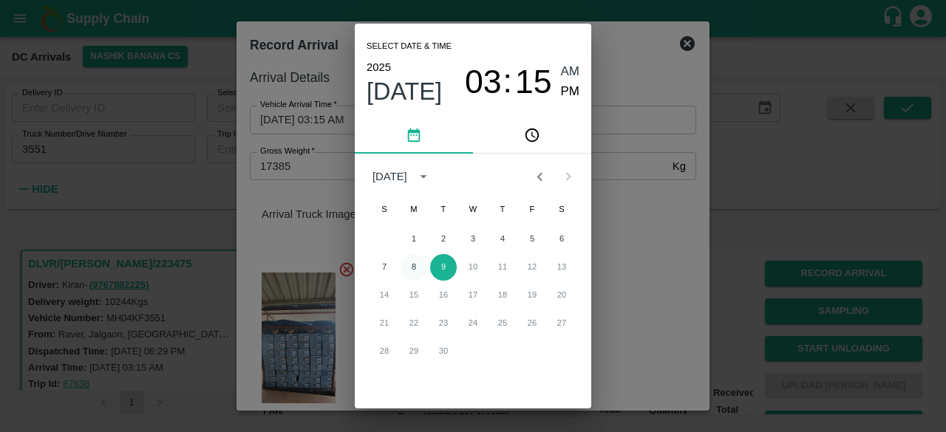
click at [409, 265] on button "8" at bounding box center [414, 267] width 27 height 27
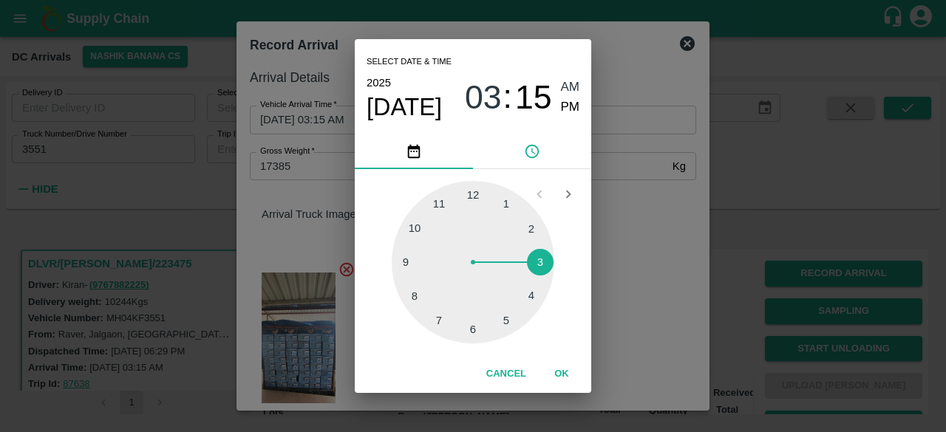
type input "08/09/2025 03:15 AM"
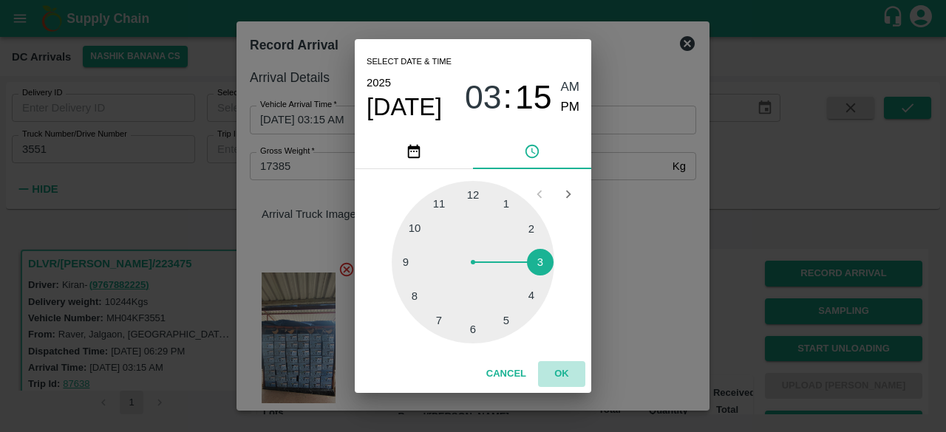
click at [562, 369] on button "OK" at bounding box center [561, 374] width 47 height 26
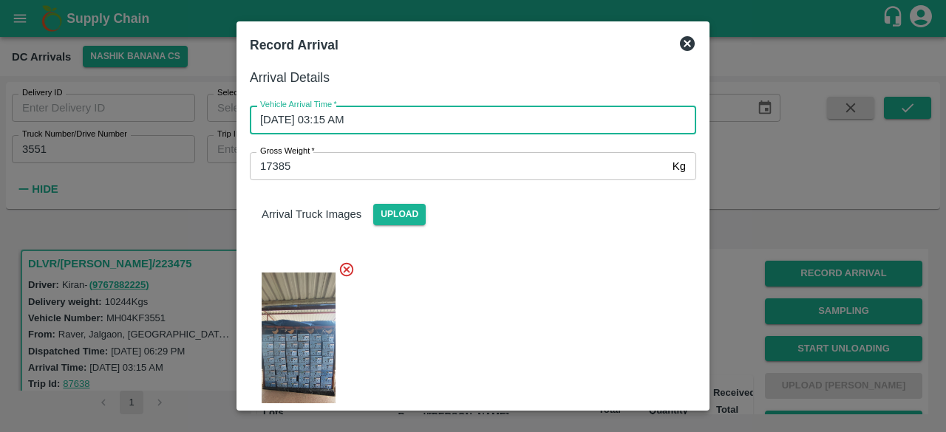
scroll to position [228, 0]
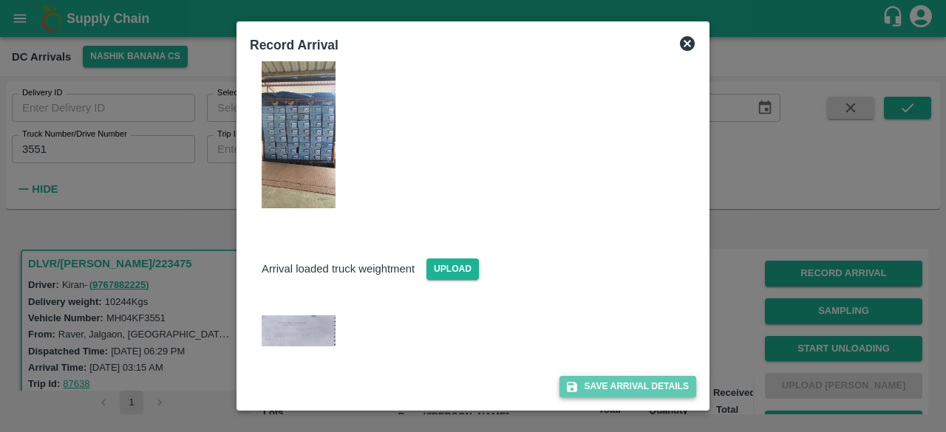
click at [614, 385] on button "Save Arrival Details" at bounding box center [627, 386] width 137 height 21
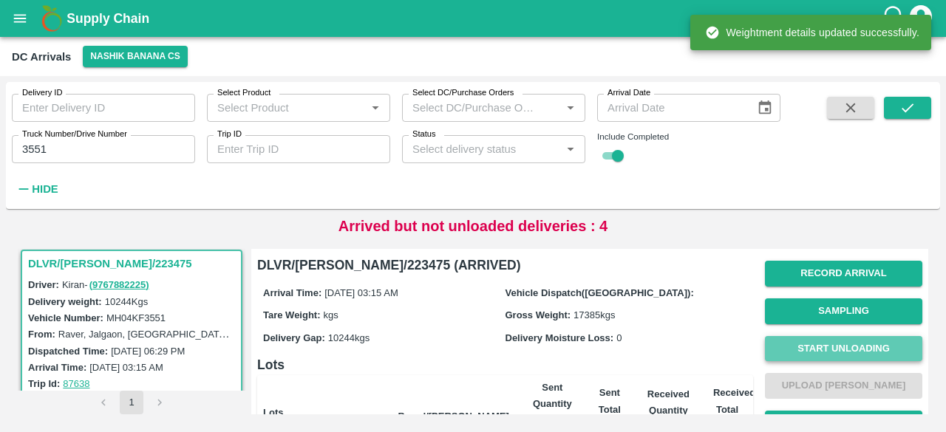
click at [841, 355] on button "Start Unloading" at bounding box center [843, 349] width 157 height 26
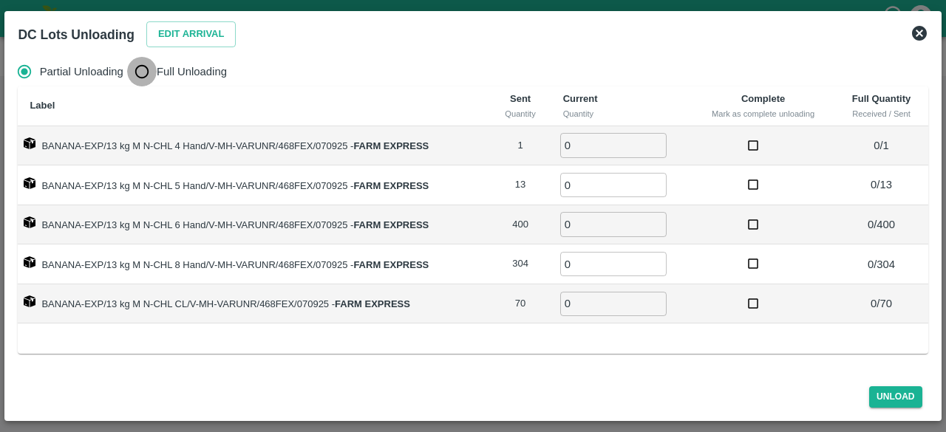
click at [146, 73] on input "Full Unloading" at bounding box center [142, 72] width 30 height 30
radio input "true"
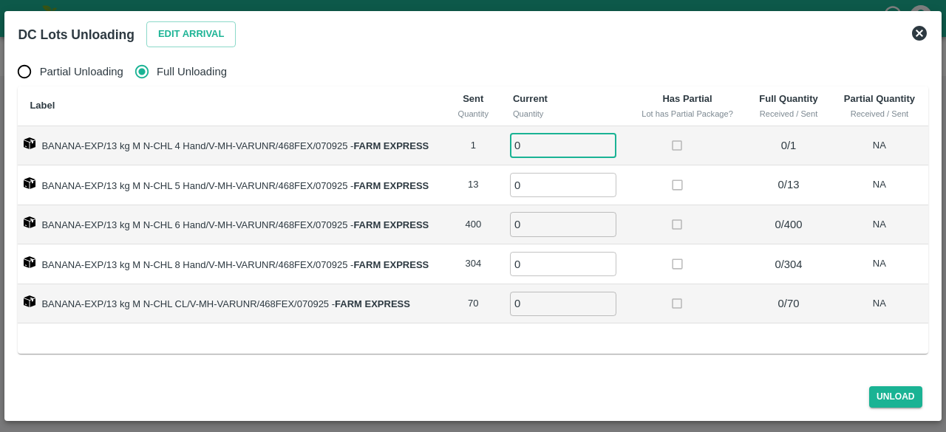
click at [539, 150] on input "0" at bounding box center [563, 145] width 106 height 24
type input "1"
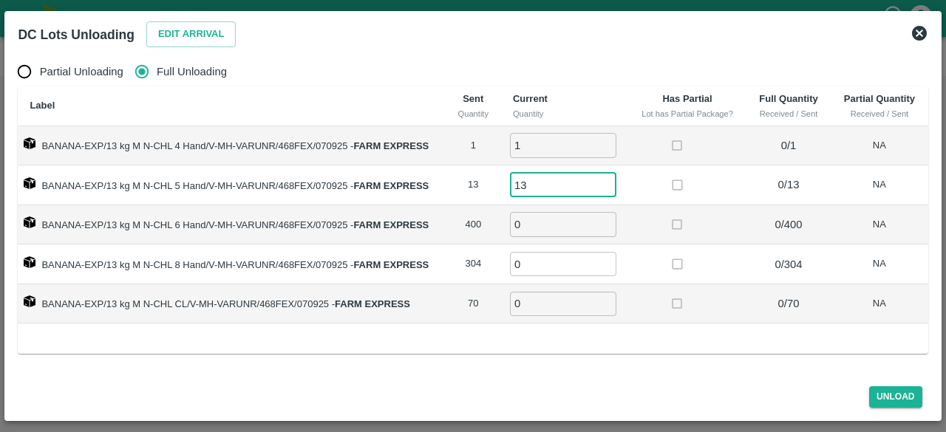
type input "13"
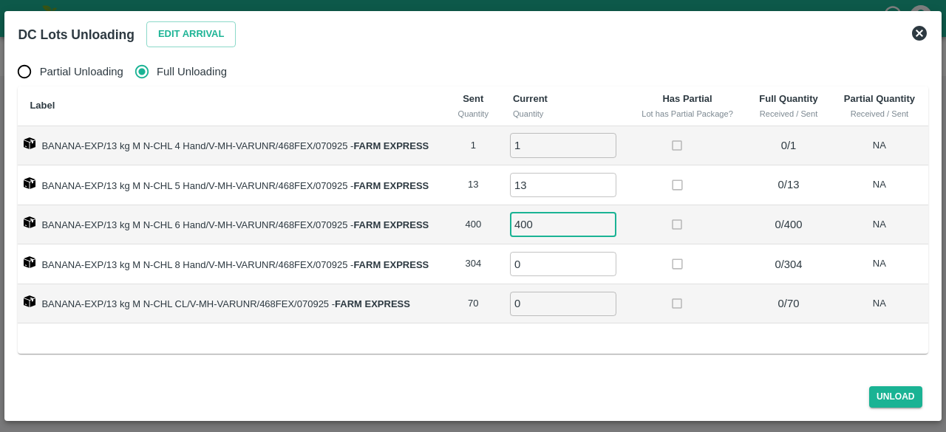
type input "400"
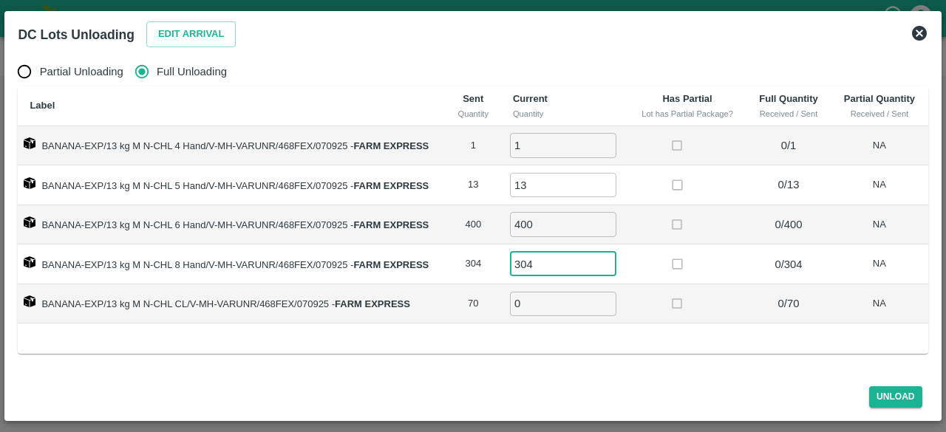
type input "304"
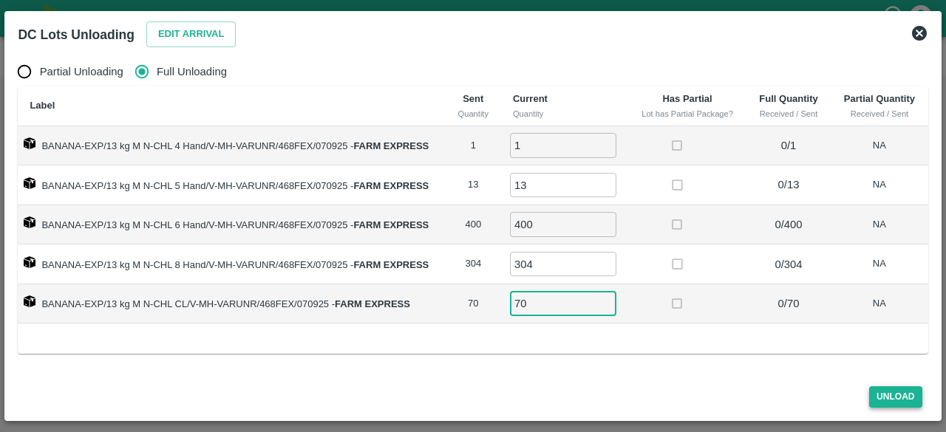
type input "70"
click at [884, 400] on button "Unload" at bounding box center [895, 397] width 53 height 21
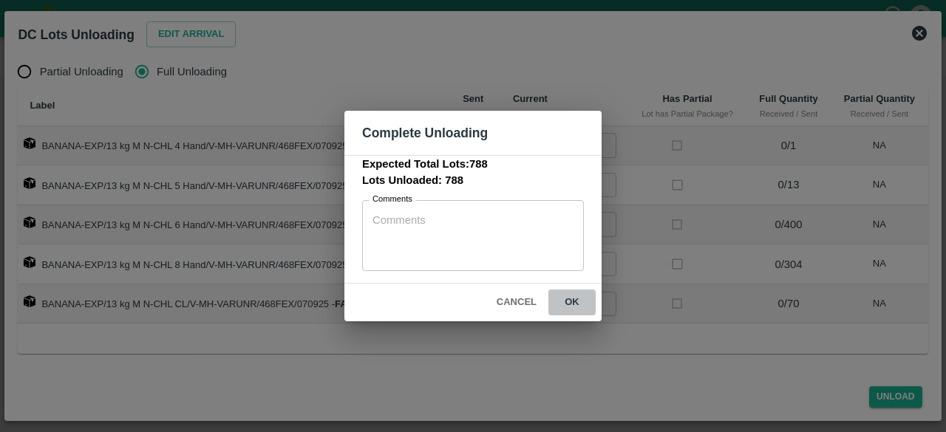
click at [571, 303] on button "ok" at bounding box center [571, 303] width 47 height 26
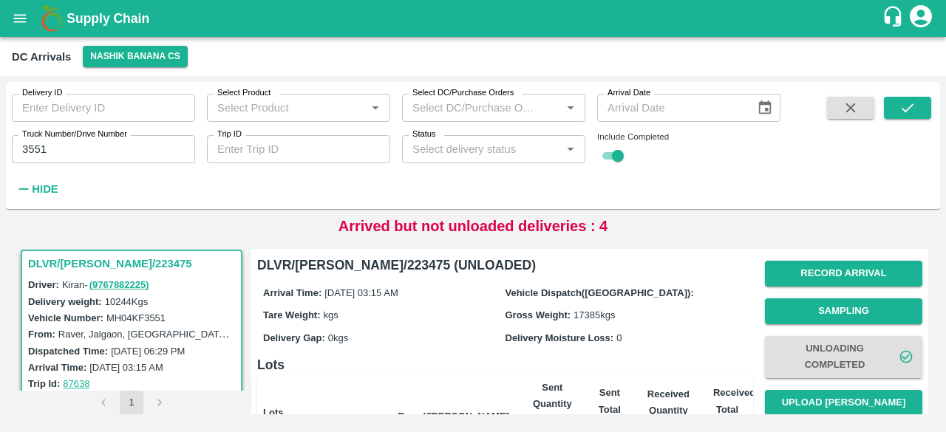
scroll to position [101, 0]
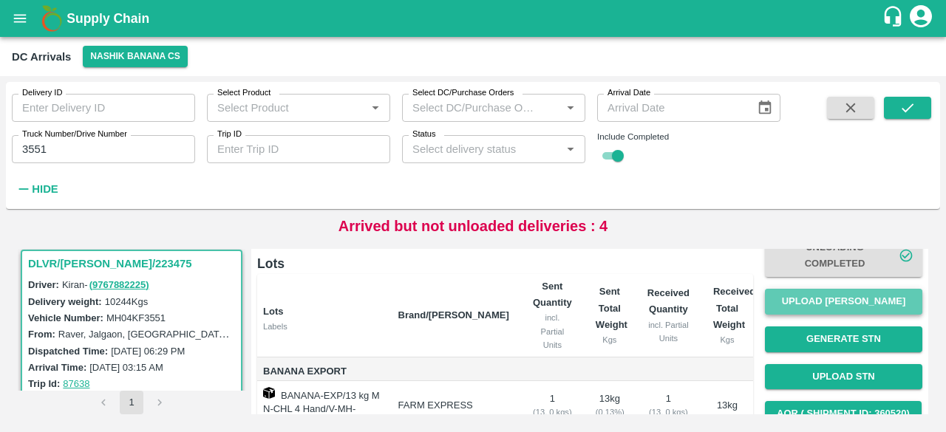
click at [840, 304] on button "Upload [PERSON_NAME]" at bounding box center [843, 302] width 157 height 26
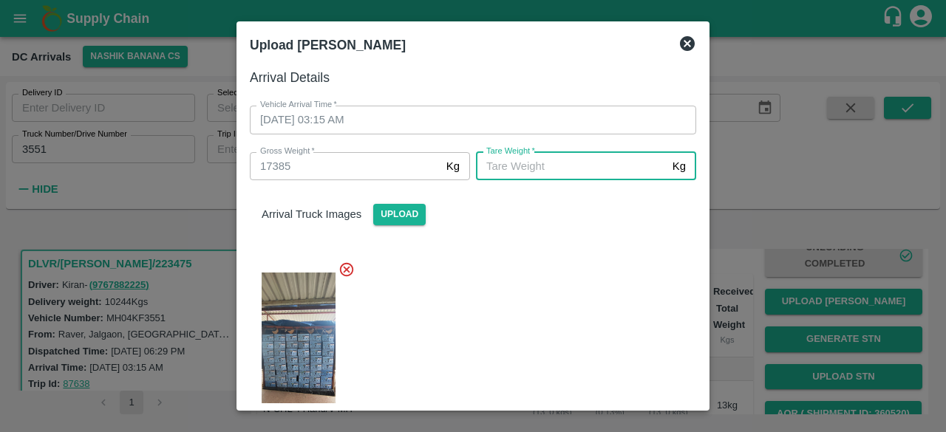
click at [517, 173] on input "Tare Weight   *" at bounding box center [571, 166] width 191 height 28
type input "5630"
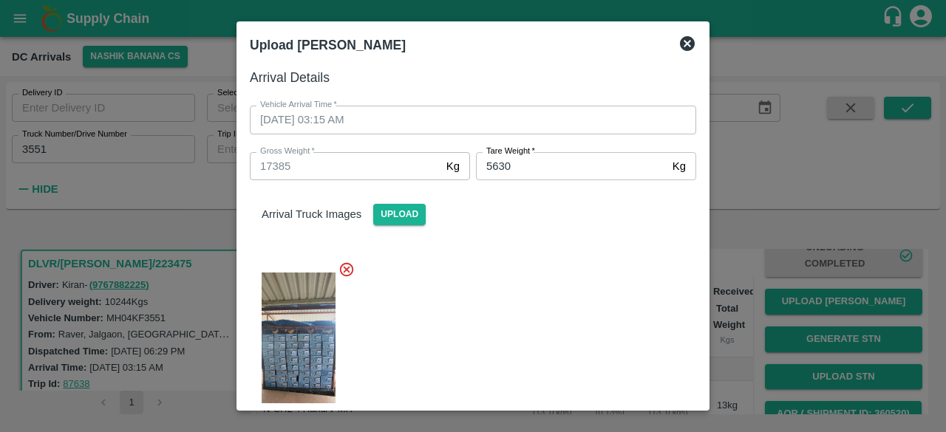
click at [559, 286] on div at bounding box center [467, 350] width 458 height 202
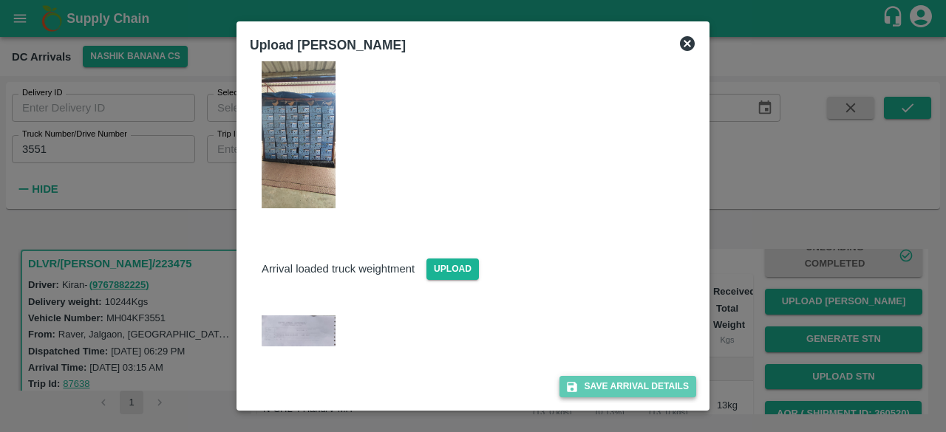
click at [637, 387] on button "Save Arrival Details" at bounding box center [627, 386] width 137 height 21
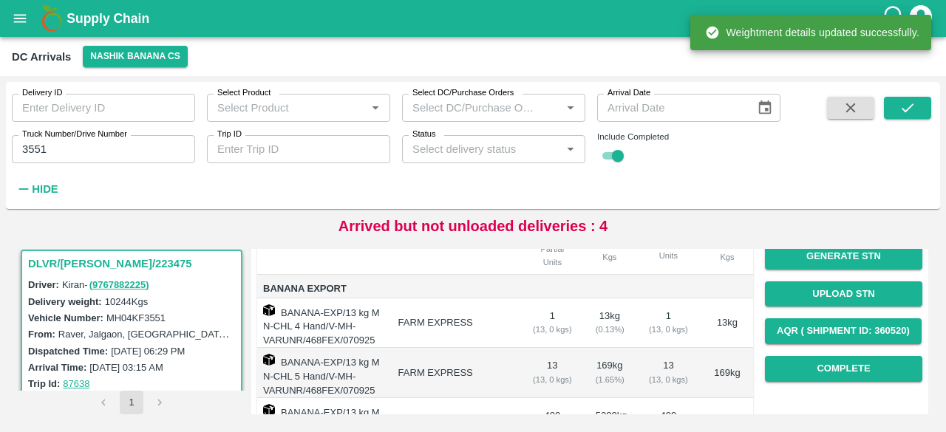
scroll to position [191, 0]
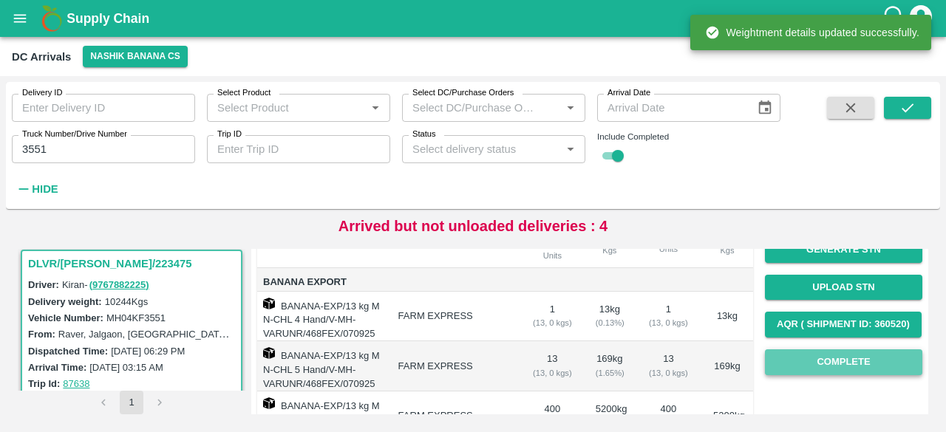
click at [854, 358] on button "Complete" at bounding box center [843, 363] width 157 height 26
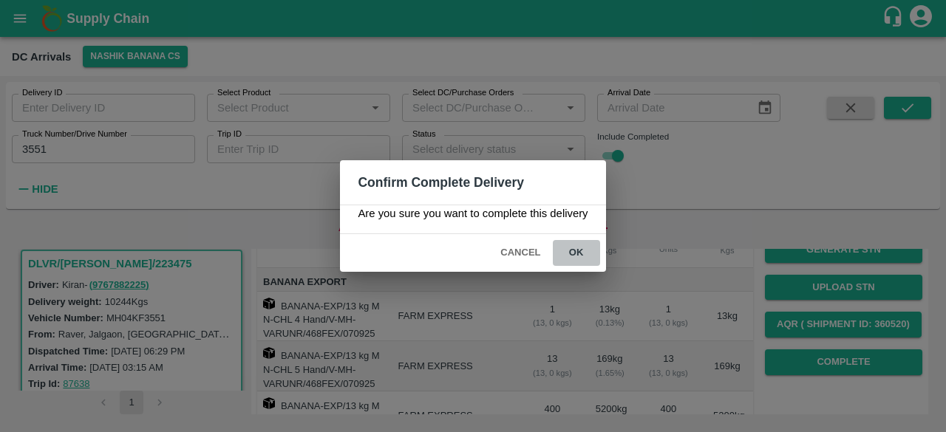
click at [576, 245] on button "ok" at bounding box center [576, 253] width 47 height 26
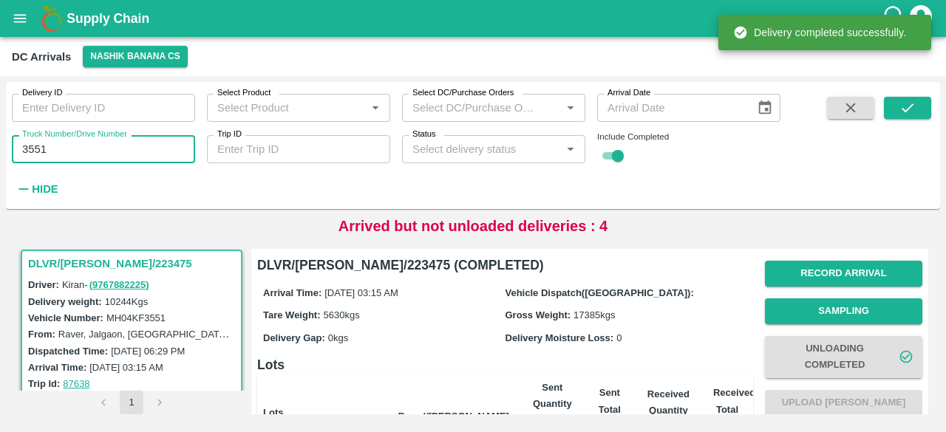
click at [27, 149] on input "3551" at bounding box center [103, 149] width 183 height 28
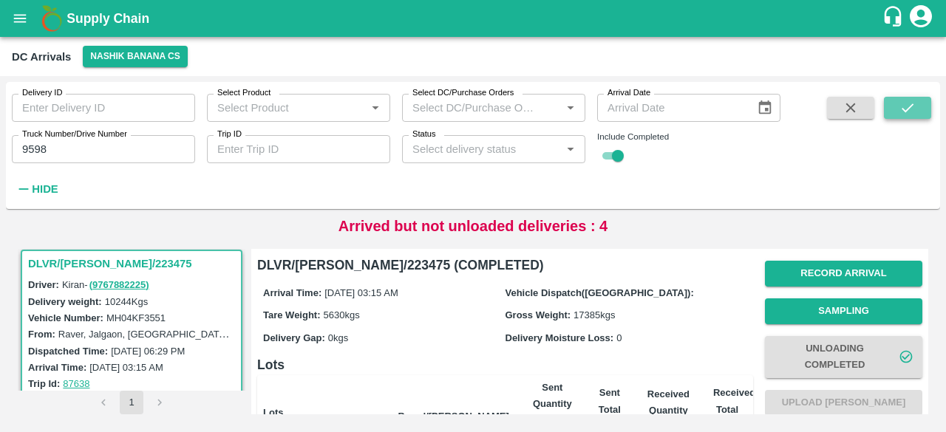
click at [900, 105] on icon "submit" at bounding box center [907, 108] width 16 height 16
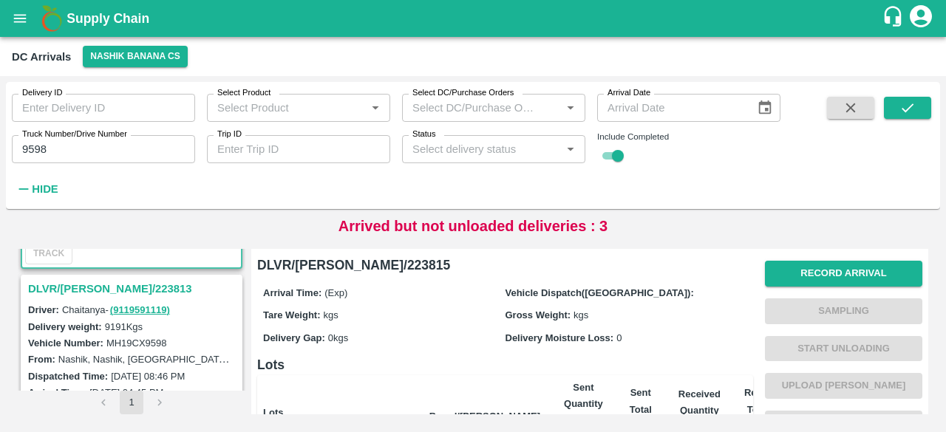
scroll to position [171, 0]
click at [105, 290] on h3 "DLVR/NASH/223813" at bounding box center [133, 291] width 211 height 19
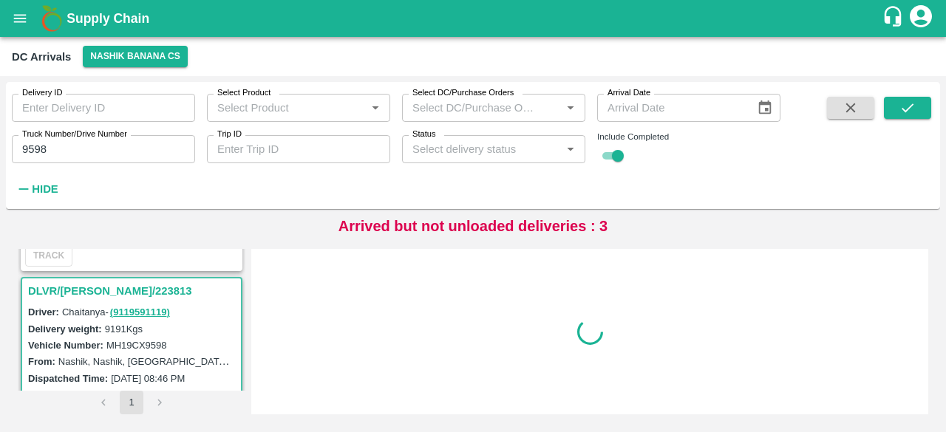
scroll to position [198, 0]
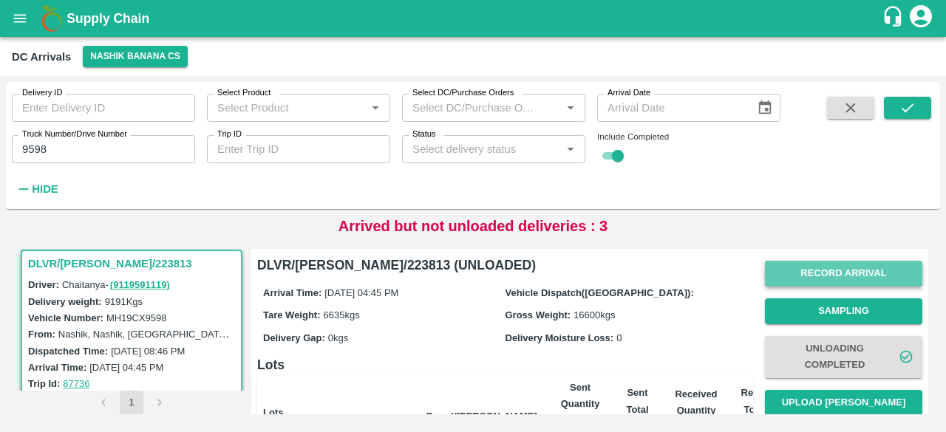
click at [847, 275] on button "Record Arrival" at bounding box center [843, 274] width 157 height 26
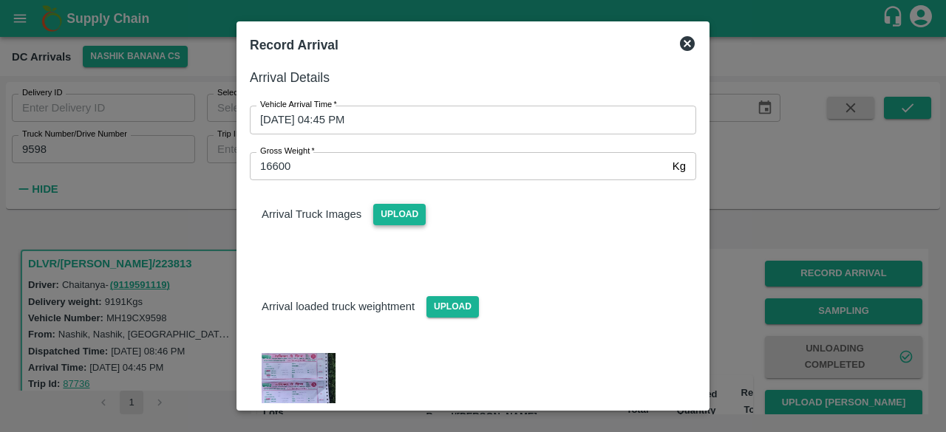
scroll to position [7, 0]
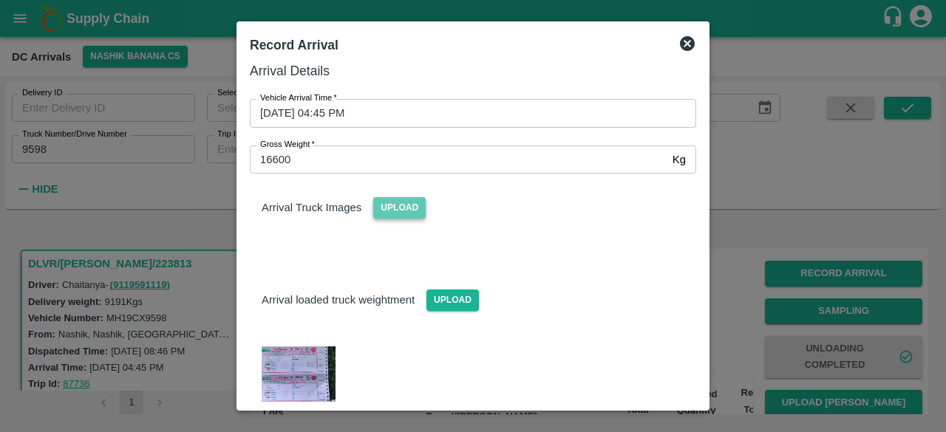
click at [406, 213] on span "Upload" at bounding box center [399, 207] width 52 height 21
click at [0, 0] on input "Upload" at bounding box center [0, 0] width 0 height 0
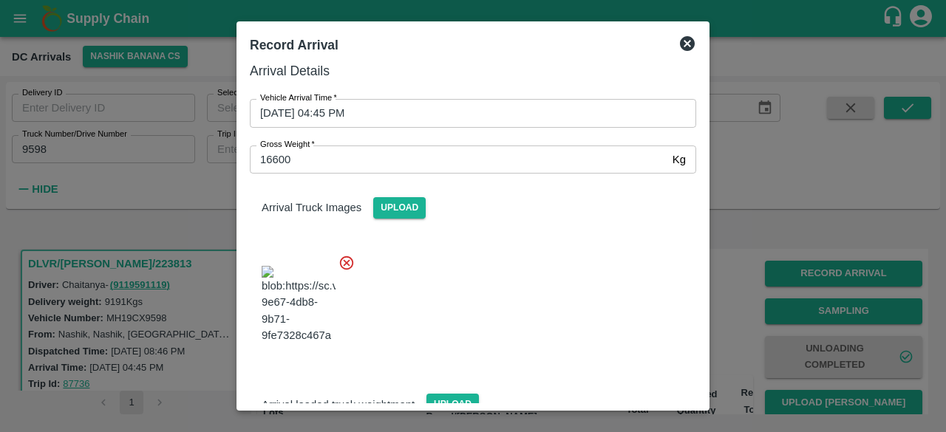
scroll to position [253, 0]
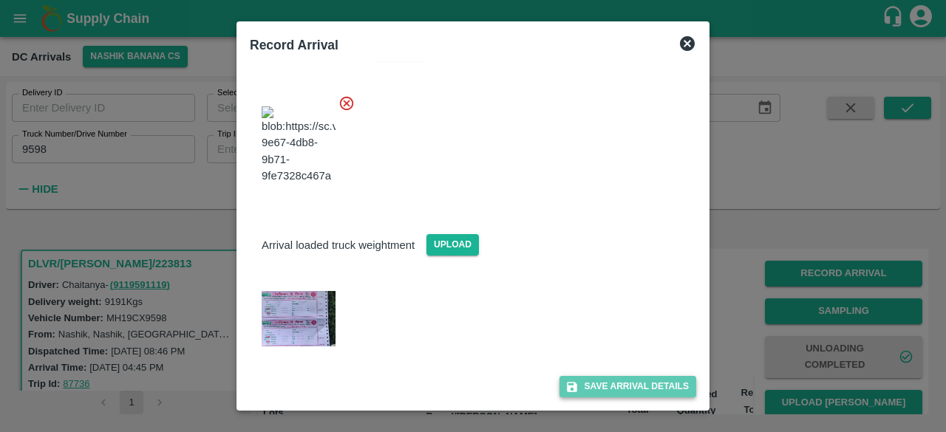
click at [627, 387] on button "Save Arrival Details" at bounding box center [627, 386] width 137 height 21
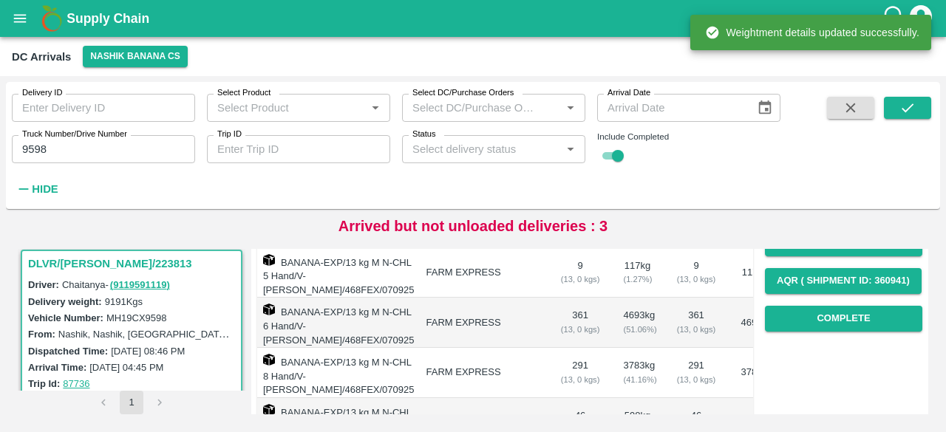
scroll to position [235, 0]
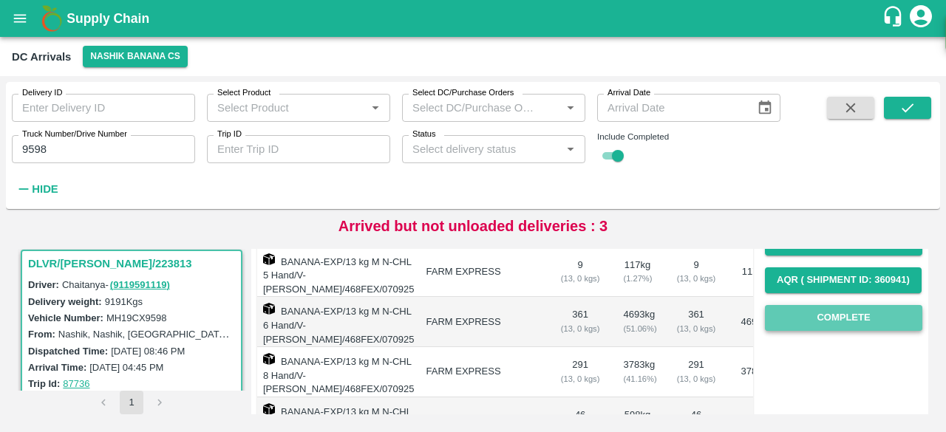
click at [826, 316] on button "Complete" at bounding box center [843, 318] width 157 height 26
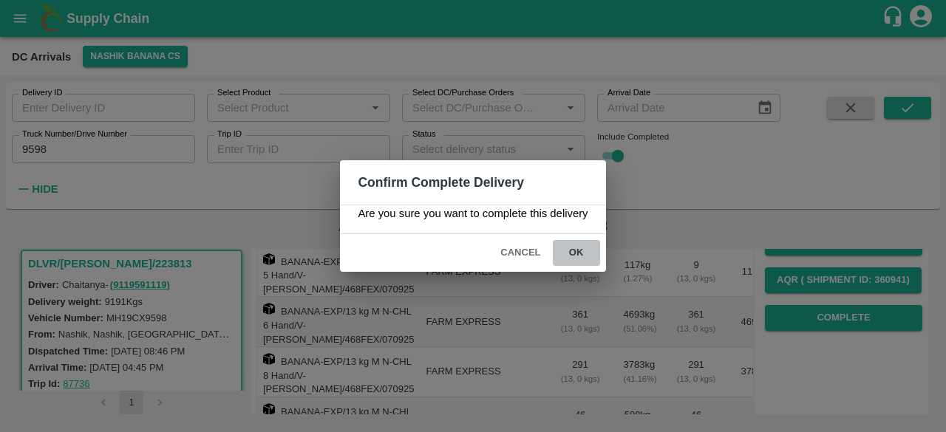
click at [578, 253] on button "ok" at bounding box center [576, 253] width 47 height 26
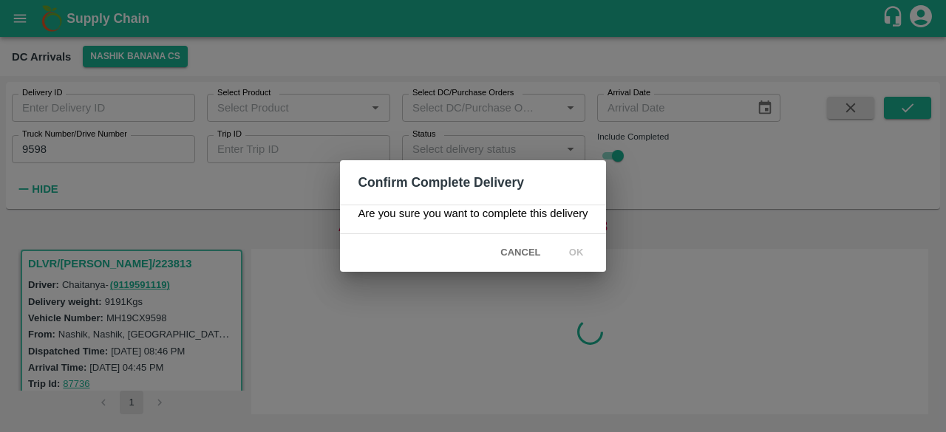
scroll to position [0, 0]
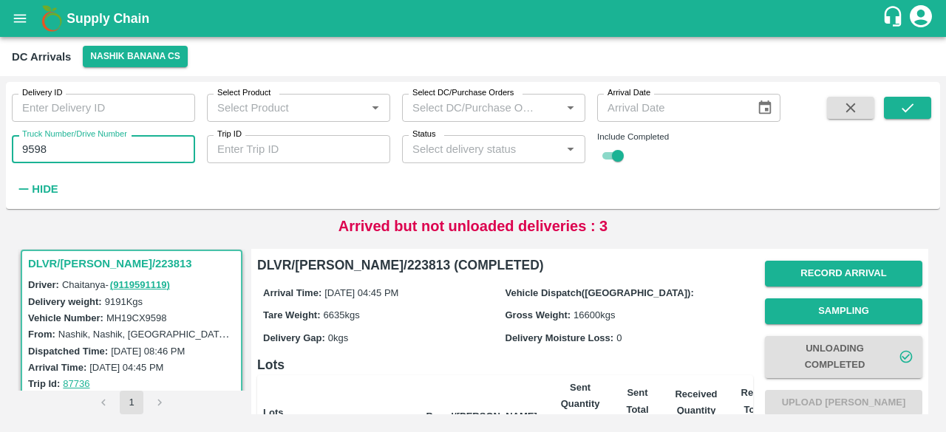
click at [27, 146] on input "9598" at bounding box center [103, 149] width 183 height 28
type input "0276"
click at [904, 111] on icon "submit" at bounding box center [908, 107] width 12 height 9
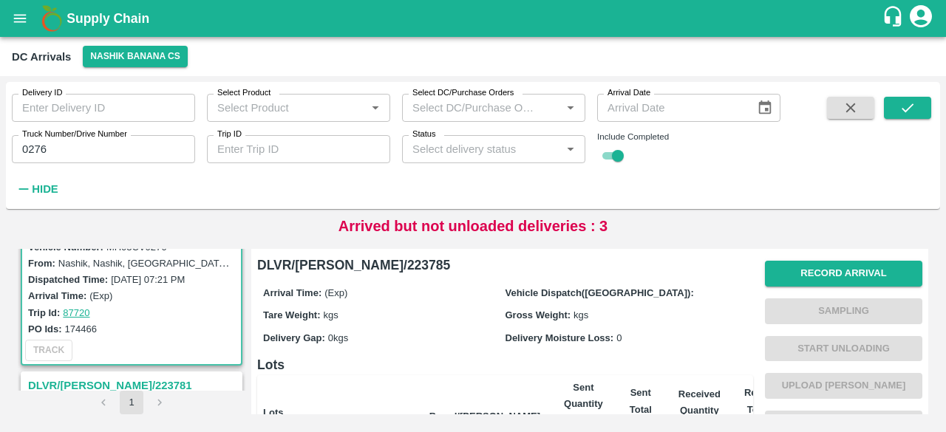
scroll to position [108, 0]
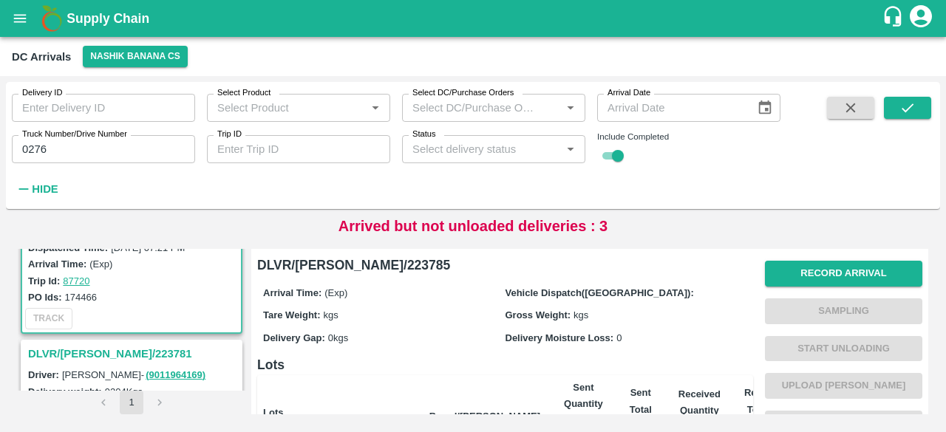
click at [100, 356] on h3 "DLVR/[PERSON_NAME]/223781" at bounding box center [133, 353] width 211 height 19
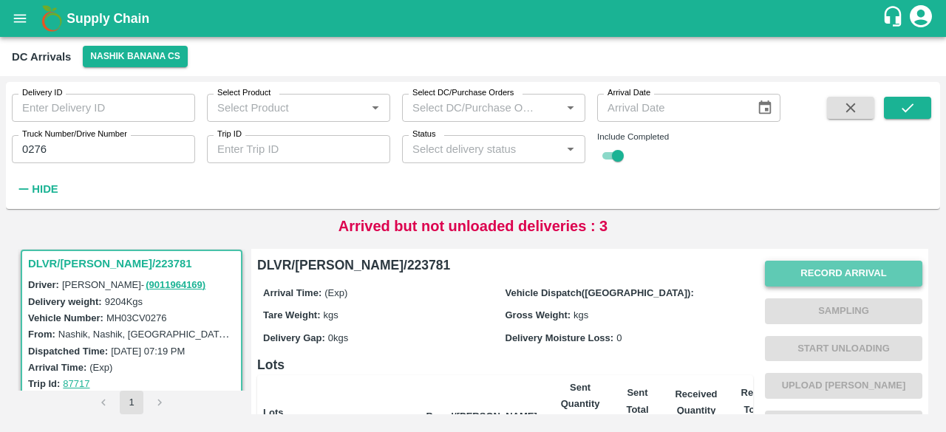
click at [853, 273] on button "Record Arrival" at bounding box center [843, 274] width 157 height 26
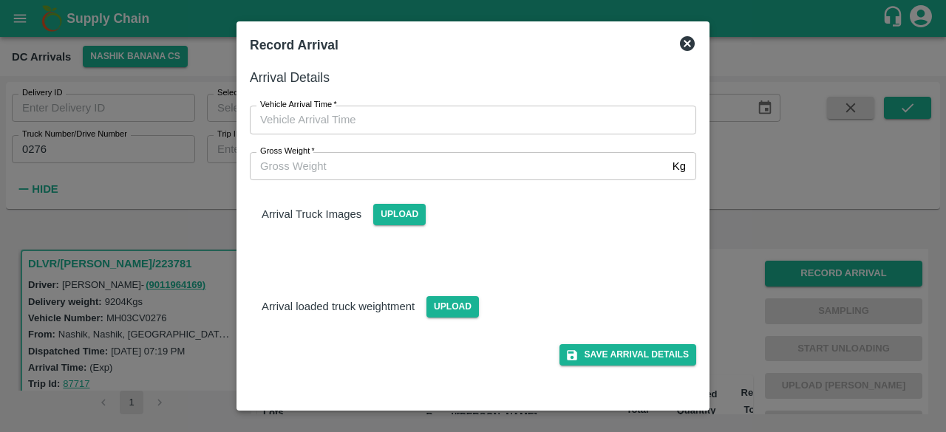
type input "DD/MM/YYYY hh:mm aa"
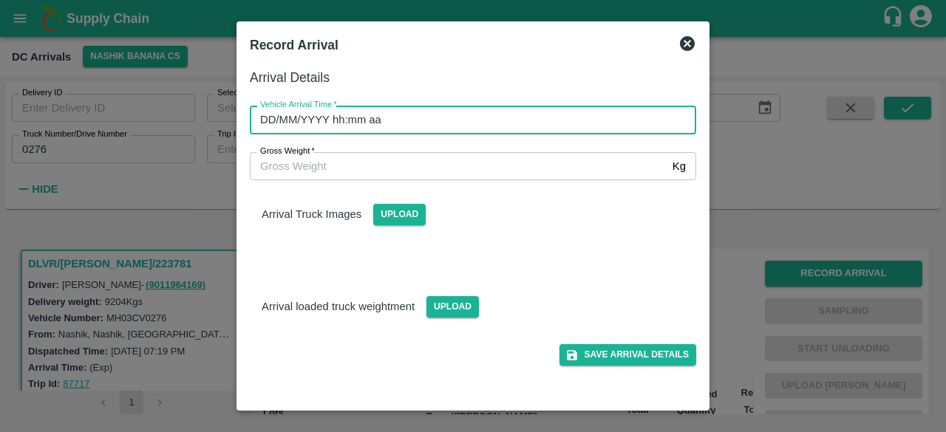
click at [525, 119] on input "DD/MM/YYYY hh:mm aa" at bounding box center [468, 120] width 436 height 28
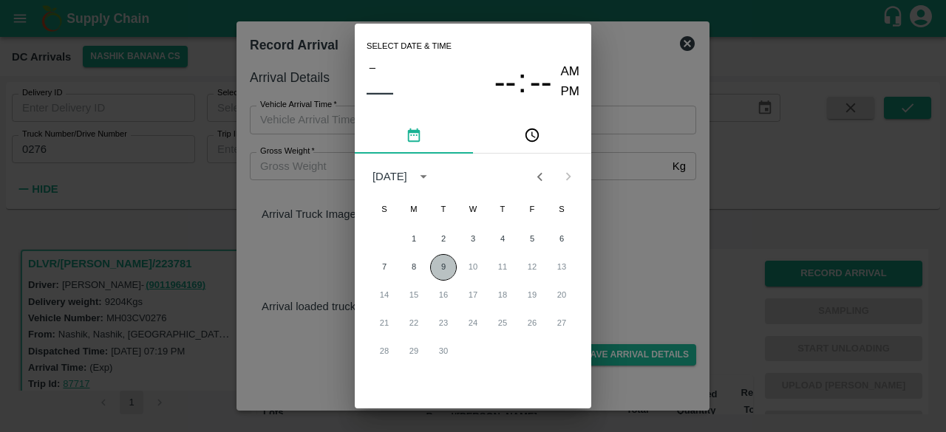
click at [440, 267] on button "9" at bounding box center [443, 267] width 27 height 27
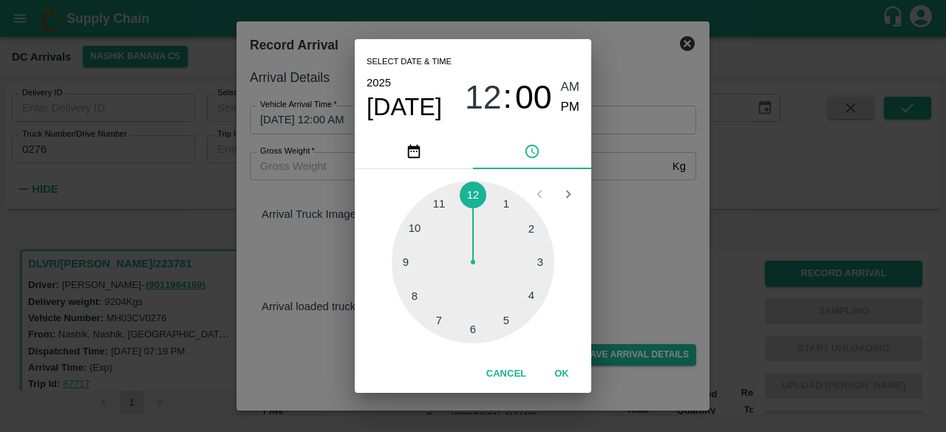
click at [507, 325] on div at bounding box center [473, 262] width 163 height 163
type input "09/09/2025 05:00 AM"
drag, startPoint x: 655, startPoint y: 227, endPoint x: 473, endPoint y: 196, distance: 184.4
click at [473, 196] on div "Select date & time 2025 Sep 9 05 : 00 AM PM 05 10 15 20 25 30 35 40 45 50 55 00…" at bounding box center [473, 216] width 946 height 432
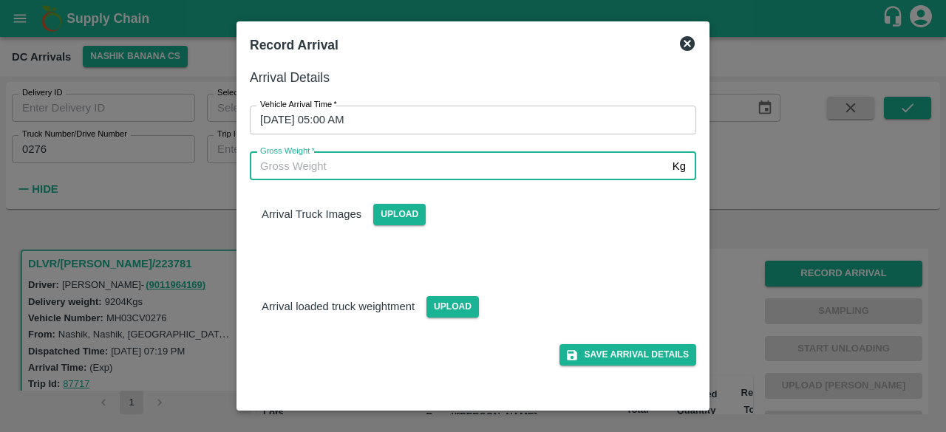
click at [365, 157] on input "Gross Weight   *" at bounding box center [458, 166] width 417 height 28
type input "15755"
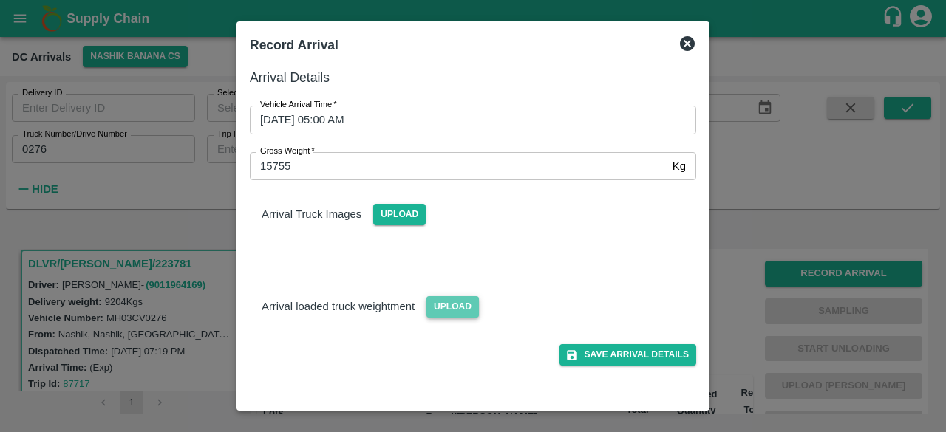
click at [452, 304] on span "Upload" at bounding box center [452, 306] width 52 height 21
click at [0, 0] on input "Upload" at bounding box center [0, 0] width 0 height 0
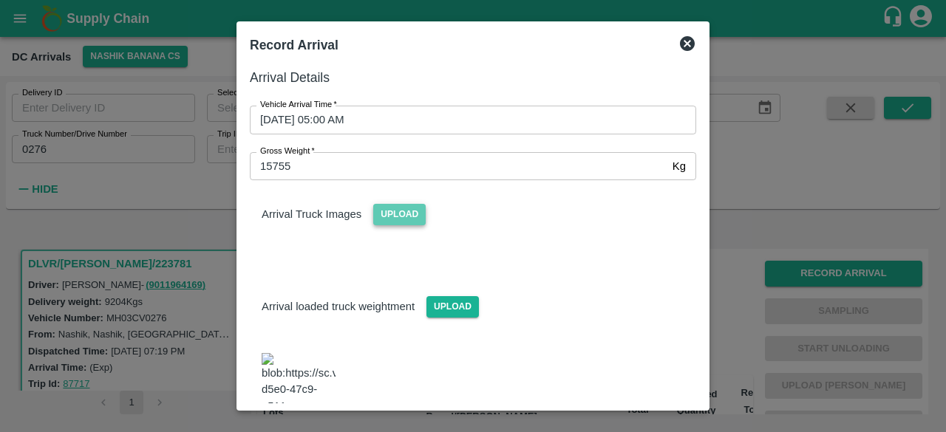
click at [386, 214] on span "Upload" at bounding box center [399, 214] width 52 height 21
click at [0, 0] on input "Upload" at bounding box center [0, 0] width 0 height 0
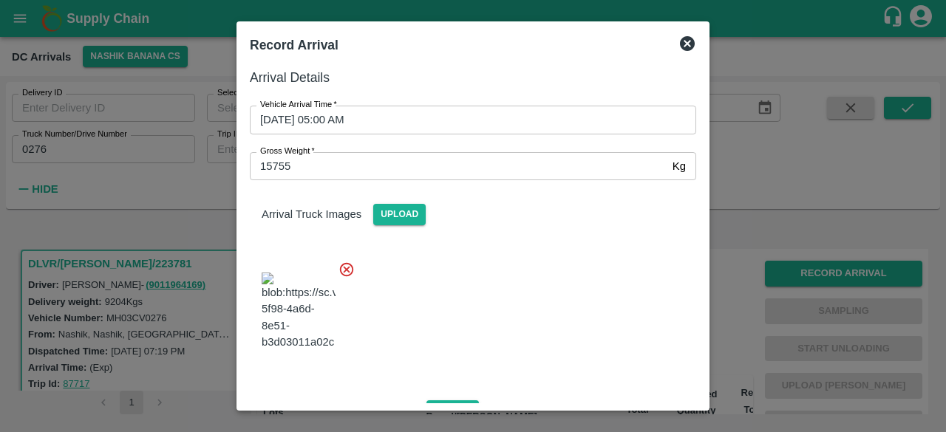
scroll to position [223, 0]
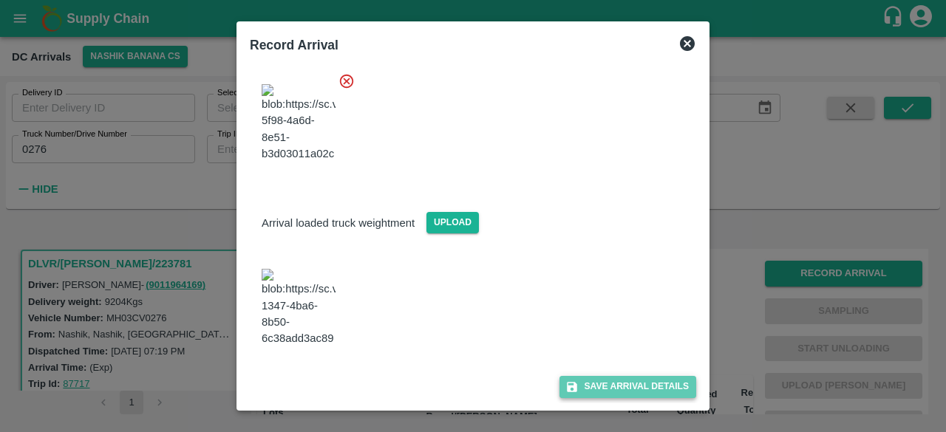
click at [612, 382] on button "Save Arrival Details" at bounding box center [627, 386] width 137 height 21
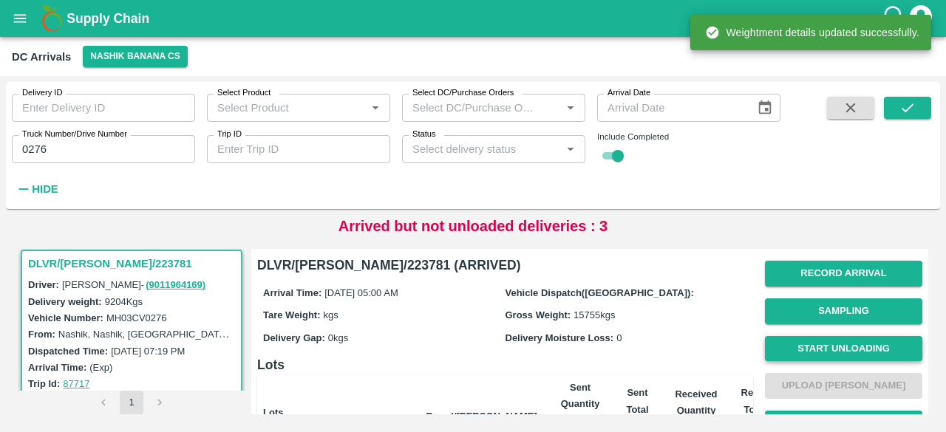
click at [837, 345] on button "Start Unloading" at bounding box center [843, 349] width 157 height 26
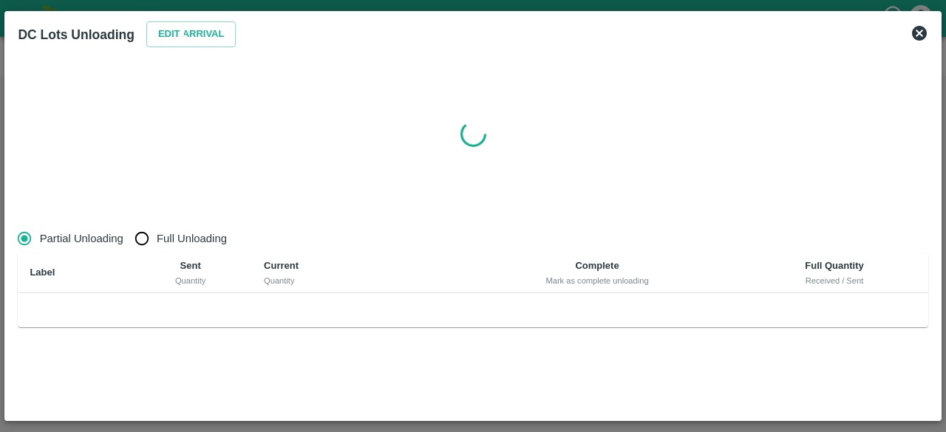
click at [237, 115] on div at bounding box center [473, 134] width 922 height 167
click at [183, 35] on icon at bounding box center [192, 34] width 18 height 18
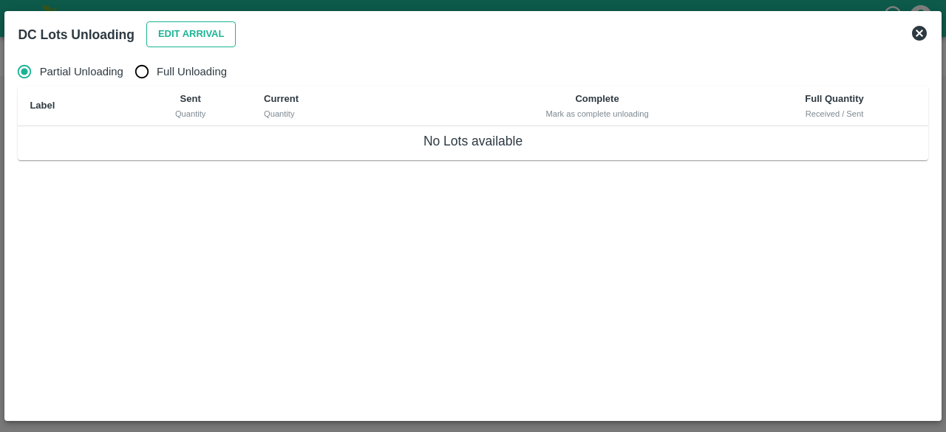
click at [185, 36] on button "Edit Arrival" at bounding box center [191, 34] width 90 height 26
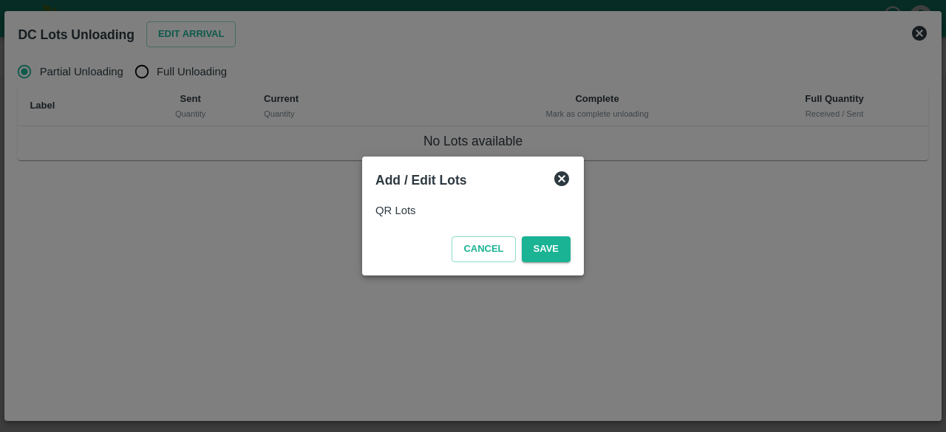
click at [559, 180] on icon at bounding box center [561, 178] width 15 height 15
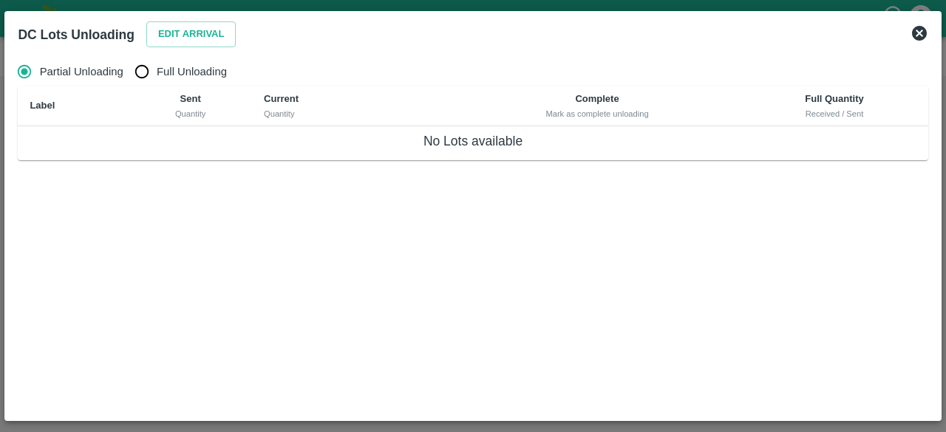
click at [526, 268] on div "Partial Unloading Full Unloading Label Sent Quantity Current Quantity Complete …" at bounding box center [473, 224] width 922 height 346
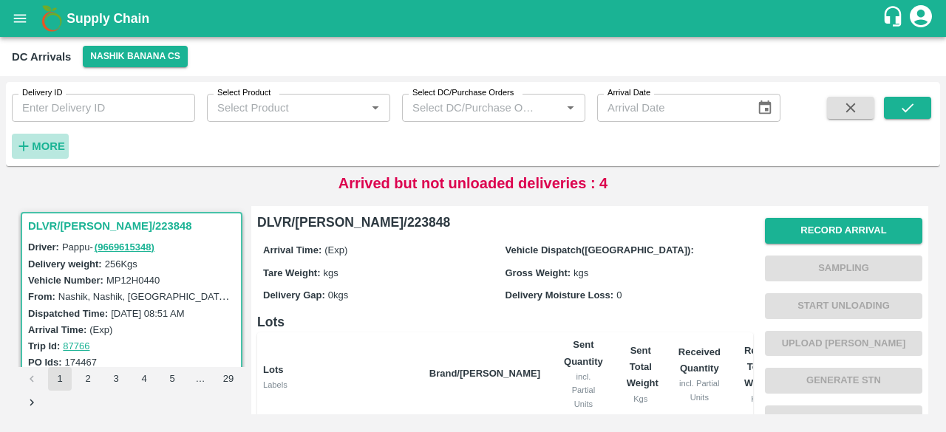
click at [36, 140] on strong "More" at bounding box center [48, 146] width 33 height 12
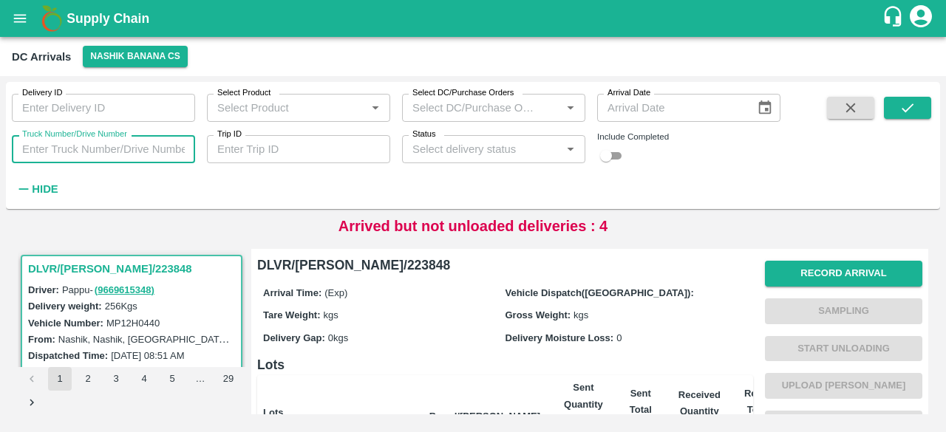
click at [90, 144] on input "Truck Number/Drive Number" at bounding box center [103, 149] width 183 height 28
type input "0276"
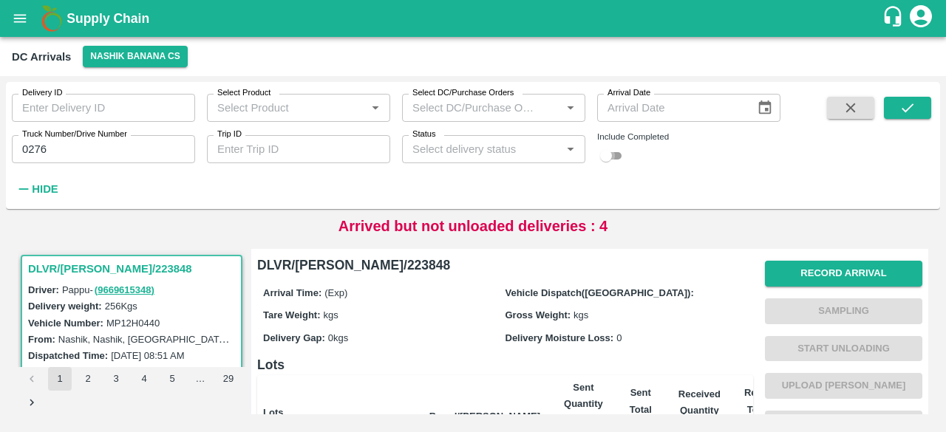
click at [610, 150] on input "checkbox" at bounding box center [605, 156] width 53 height 18
checkbox input "true"
click at [910, 115] on icon "submit" at bounding box center [907, 108] width 16 height 16
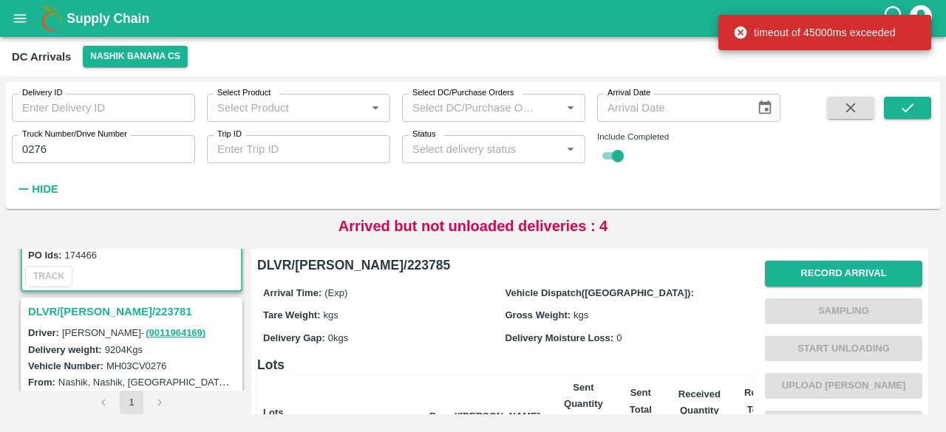
scroll to position [153, 0]
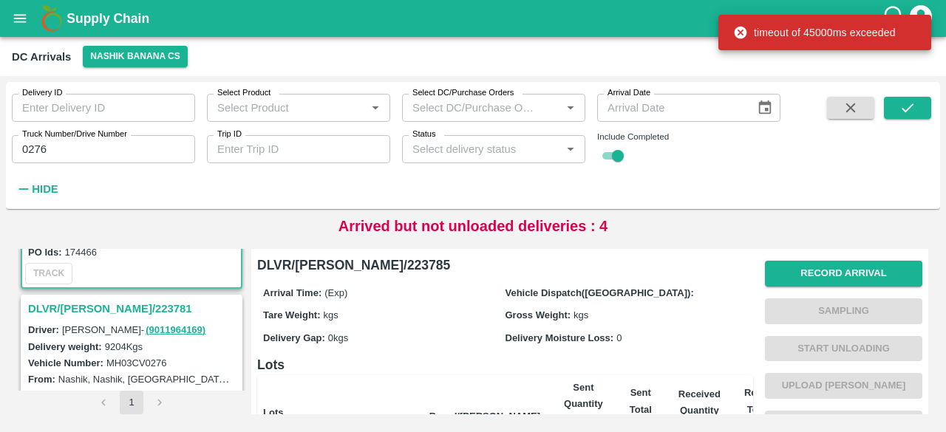
click at [111, 299] on h3 "DLVR/[PERSON_NAME]/223781" at bounding box center [133, 308] width 211 height 19
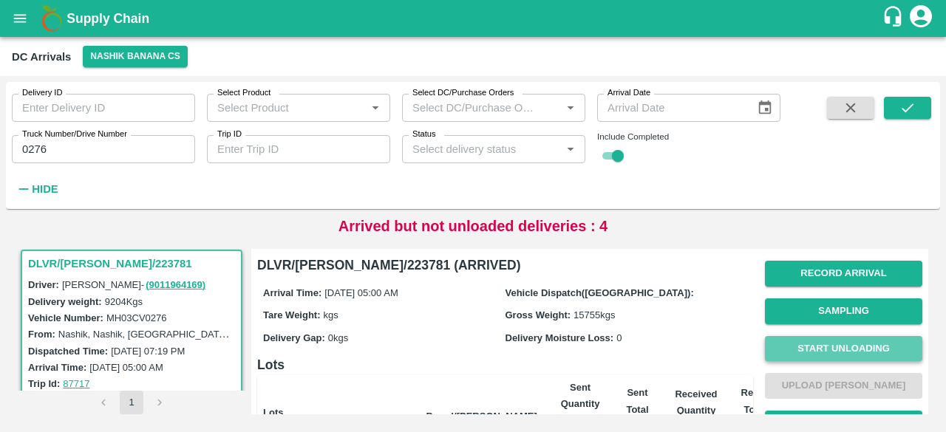
click at [829, 344] on button "Start Unloading" at bounding box center [843, 349] width 157 height 26
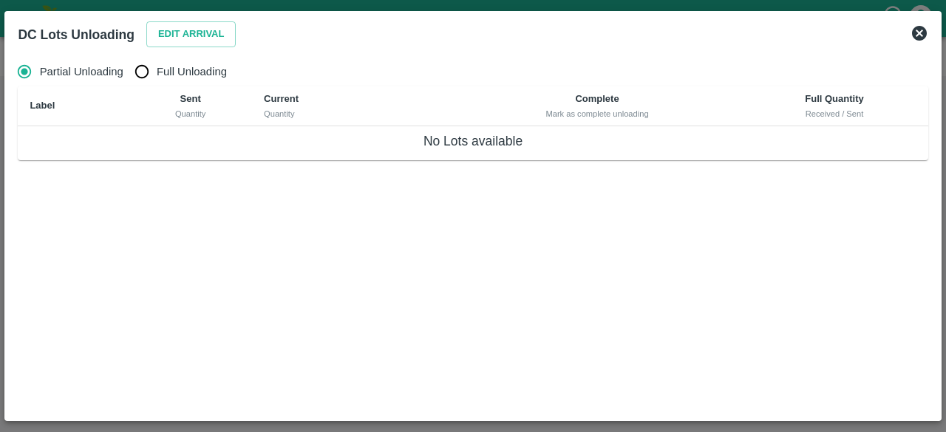
click at [916, 35] on icon at bounding box center [919, 33] width 18 height 18
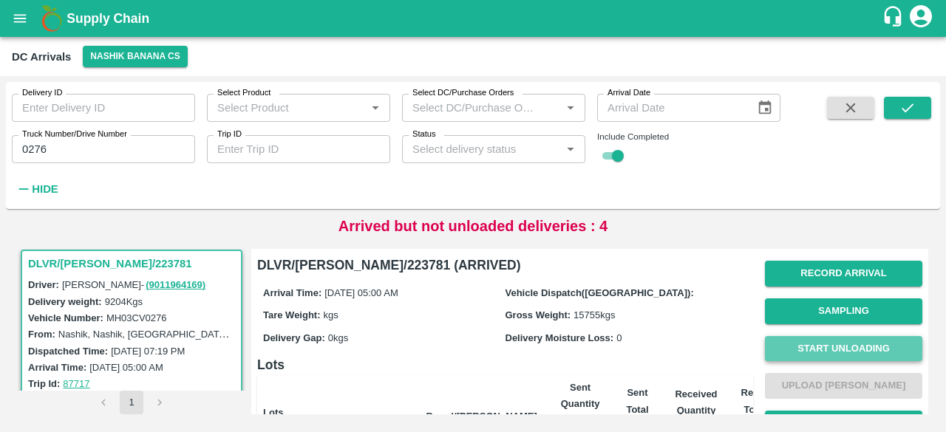
click at [834, 357] on button "Start Unloading" at bounding box center [843, 349] width 157 height 26
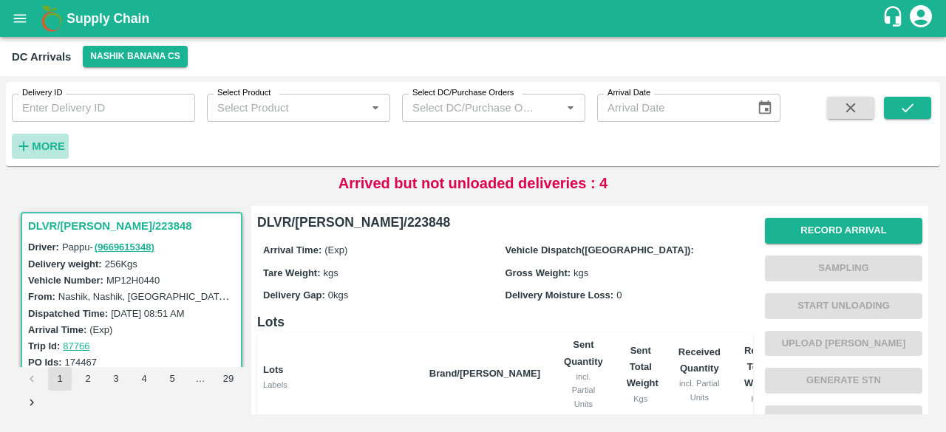
click at [52, 146] on strong "More" at bounding box center [48, 146] width 33 height 12
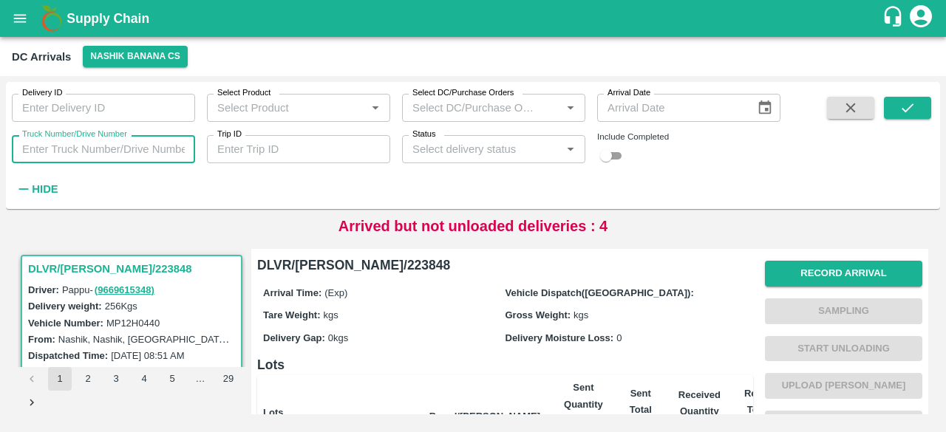
click at [78, 143] on input "Truck Number/Drive Number" at bounding box center [103, 149] width 183 height 28
type input "0276"
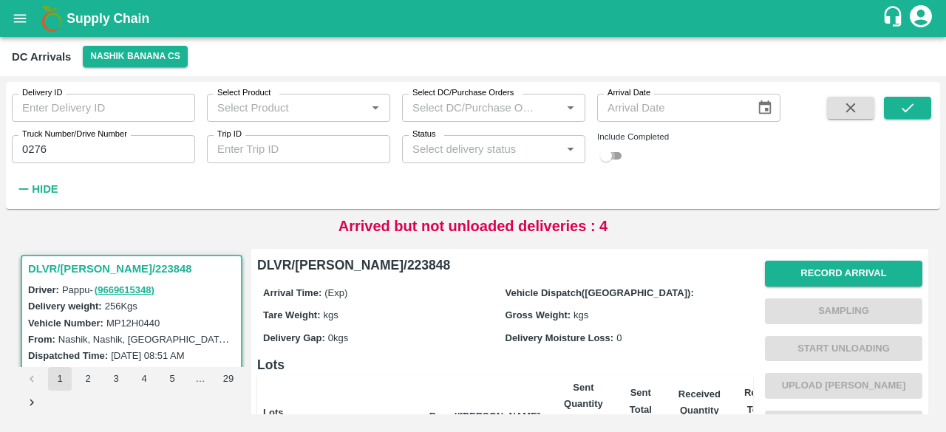
click at [618, 153] on input "checkbox" at bounding box center [605, 156] width 53 height 18
checkbox input "true"
click at [899, 115] on icon "submit" at bounding box center [907, 108] width 16 height 16
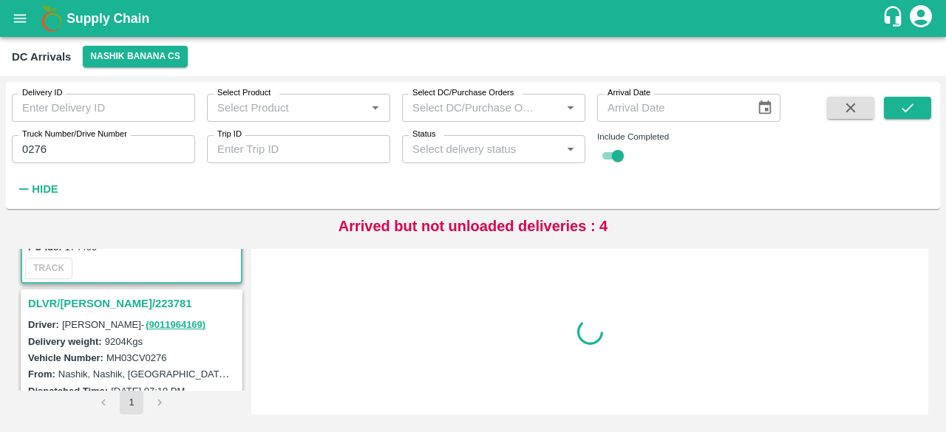
scroll to position [167, 0]
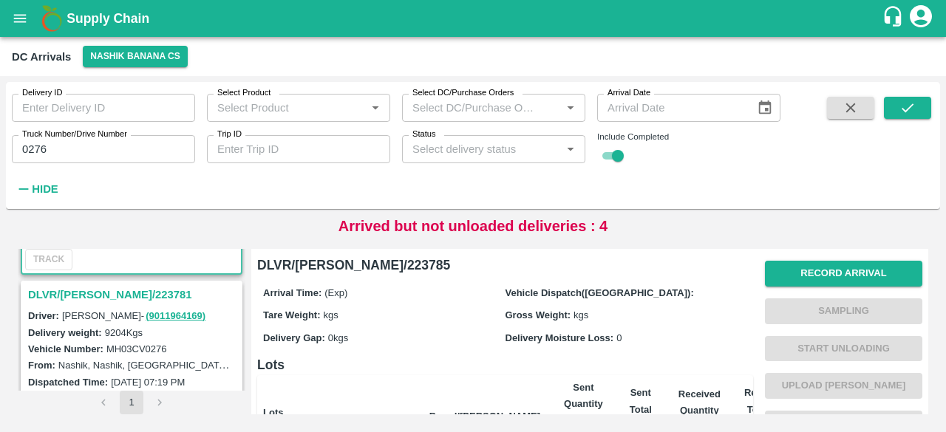
click at [108, 294] on h3 "DLVR/[PERSON_NAME]/223781" at bounding box center [133, 294] width 211 height 19
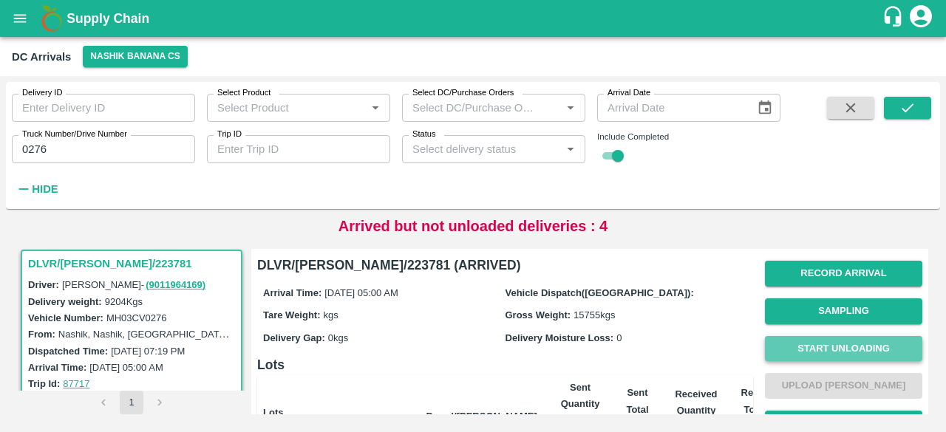
click at [842, 342] on button "Start Unloading" at bounding box center [843, 349] width 157 height 26
